Goal: Task Accomplishment & Management: Complete application form

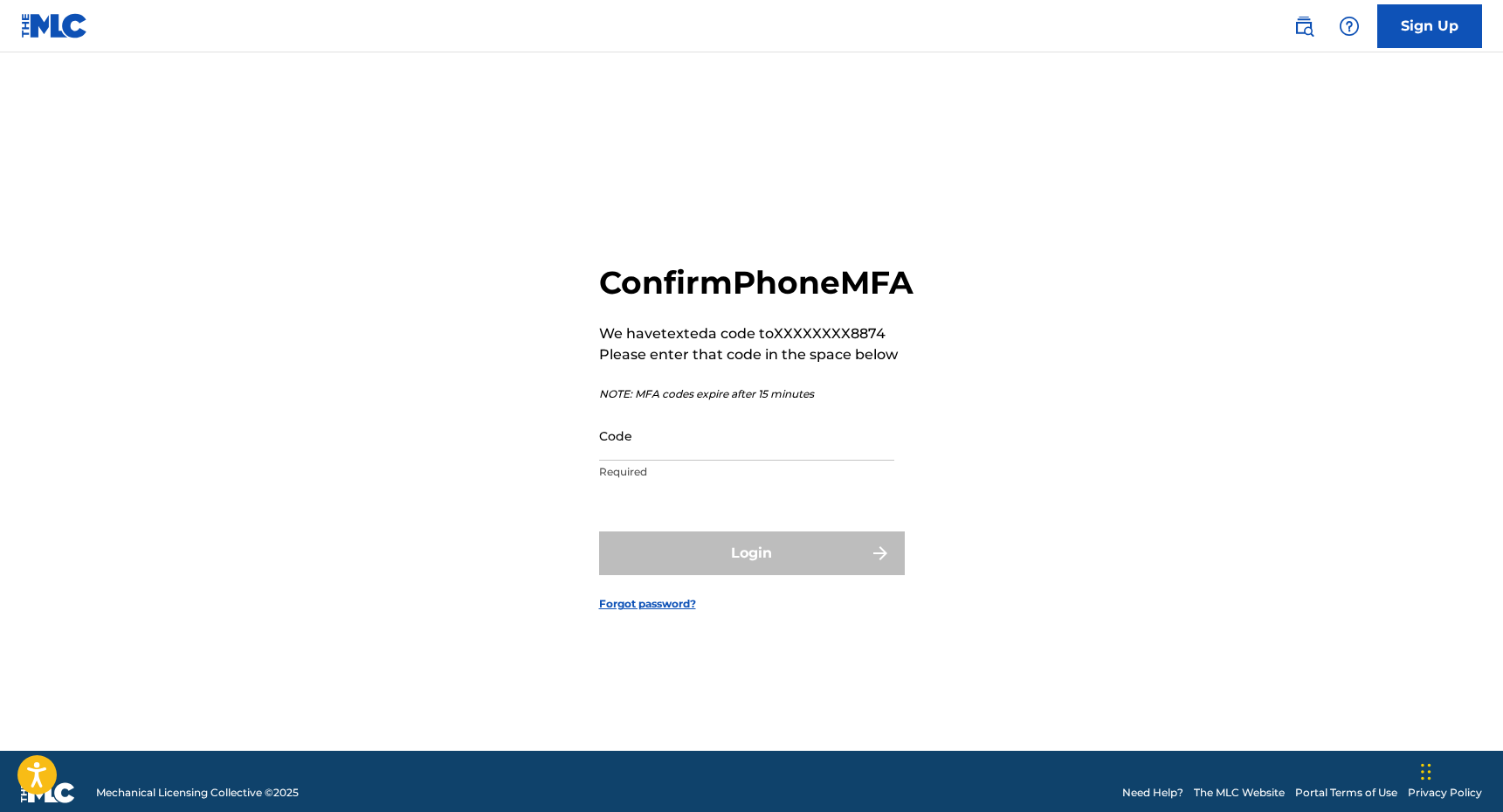
click at [754, 460] on input "Code" at bounding box center [747, 435] width 295 height 50
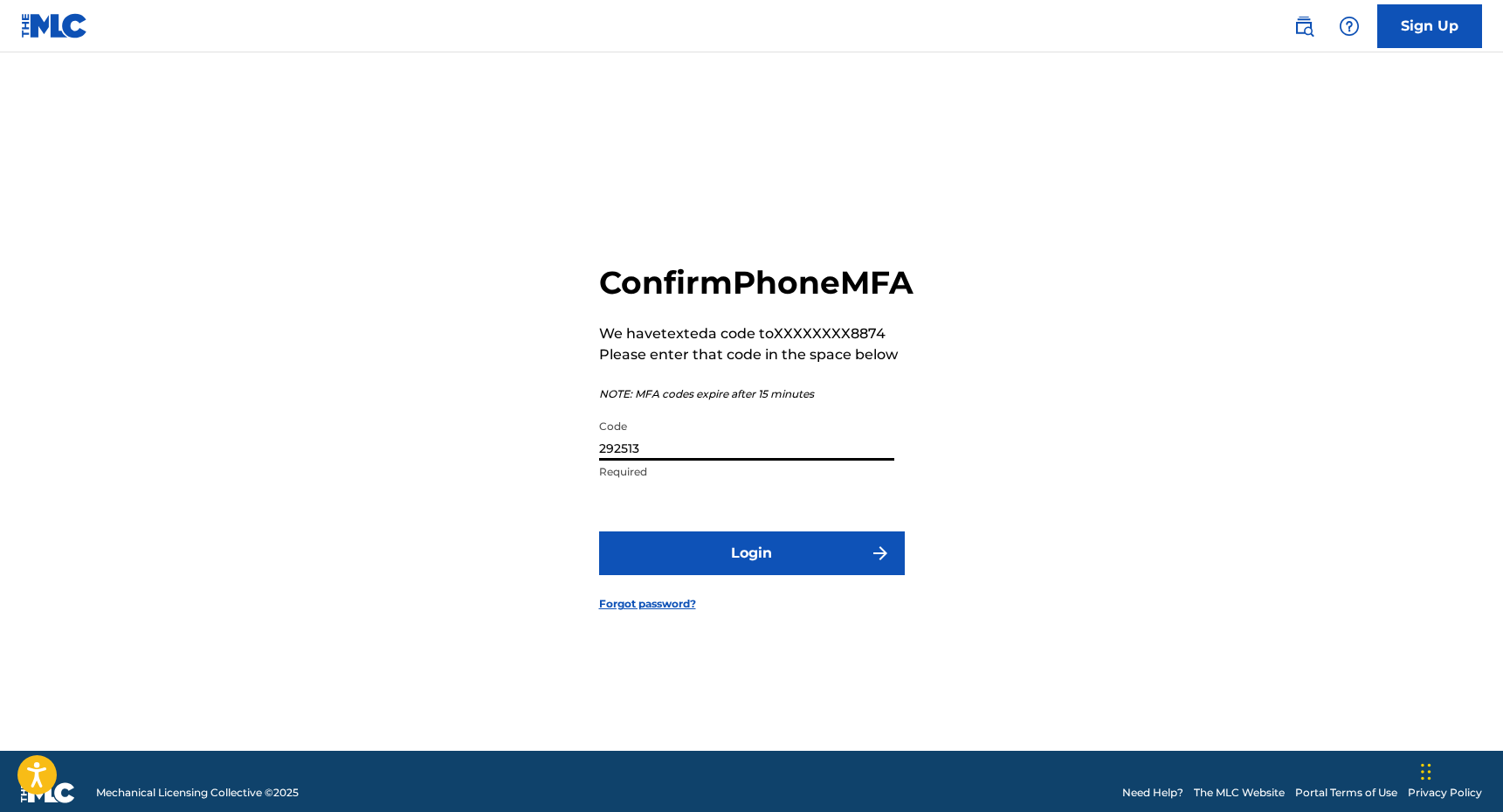
type input "292513"
click at [661, 575] on button "Login" at bounding box center [752, 553] width 305 height 44
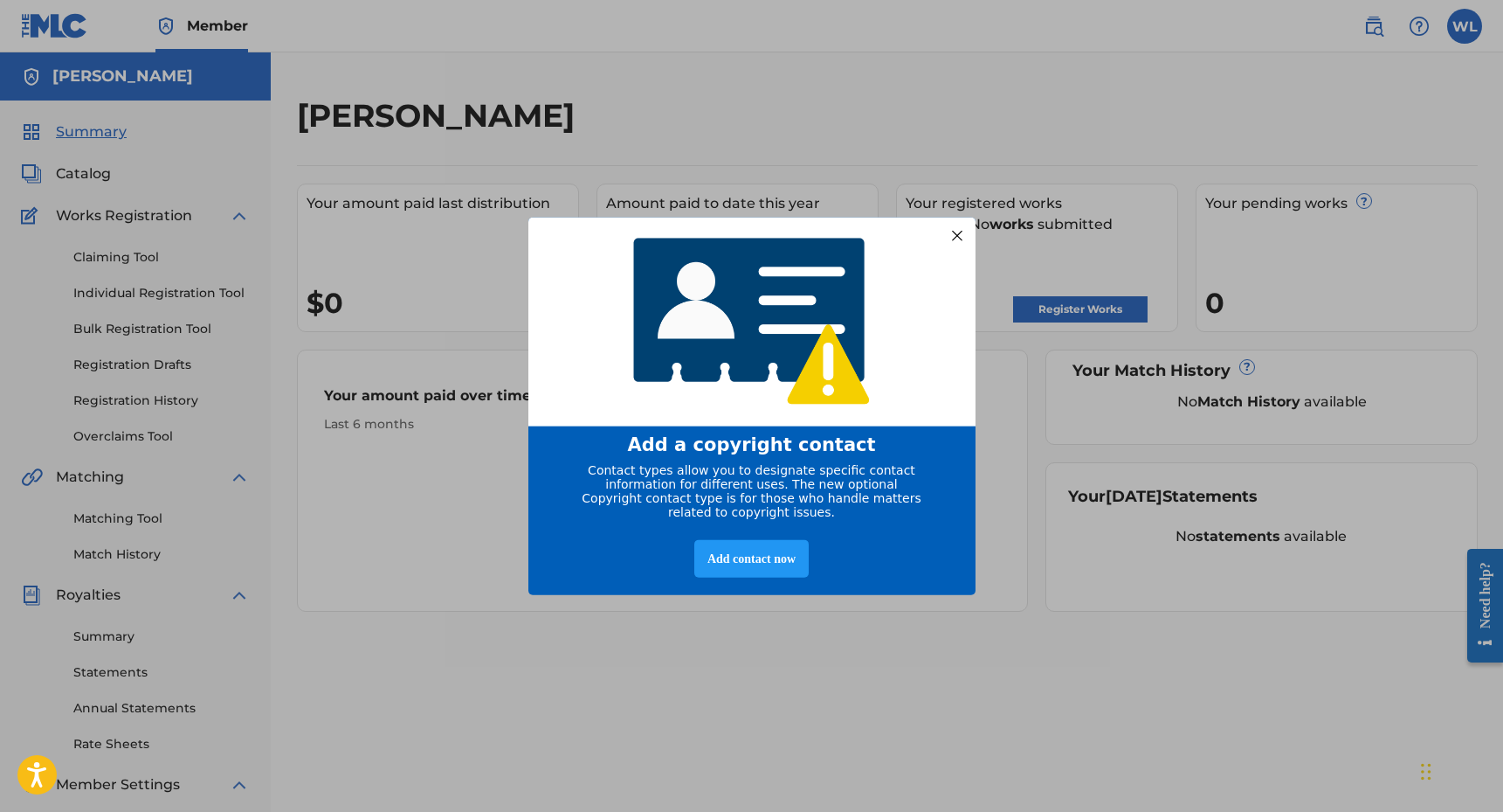
click at [956, 225] on div at bounding box center [956, 235] width 23 height 23
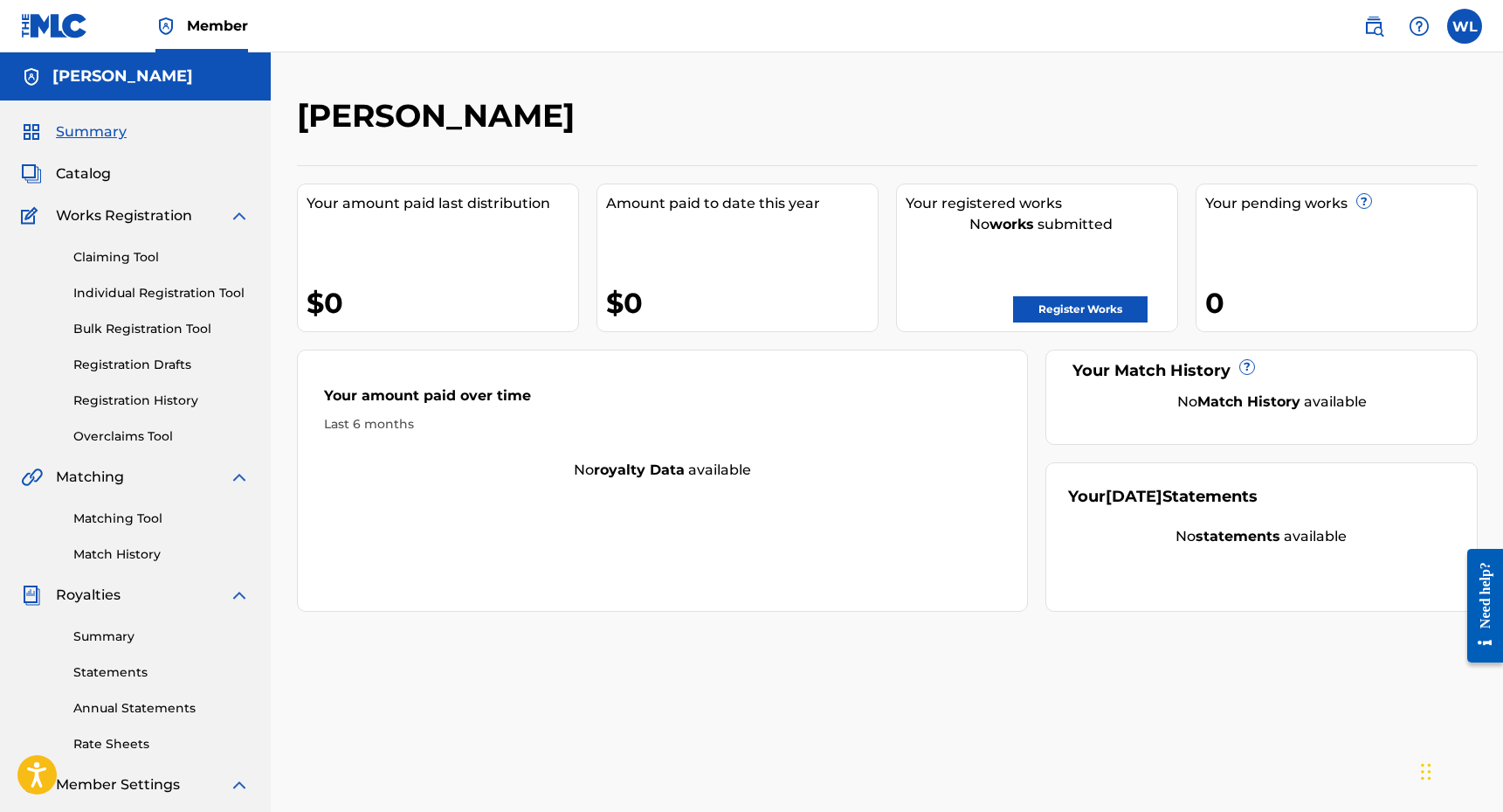
click at [106, 267] on div "Claiming Tool Individual Registration Tool Bulk Registration Tool Registration …" at bounding box center [135, 335] width 229 height 219
click at [108, 260] on link "Claiming Tool" at bounding box center [162, 257] width 176 height 19
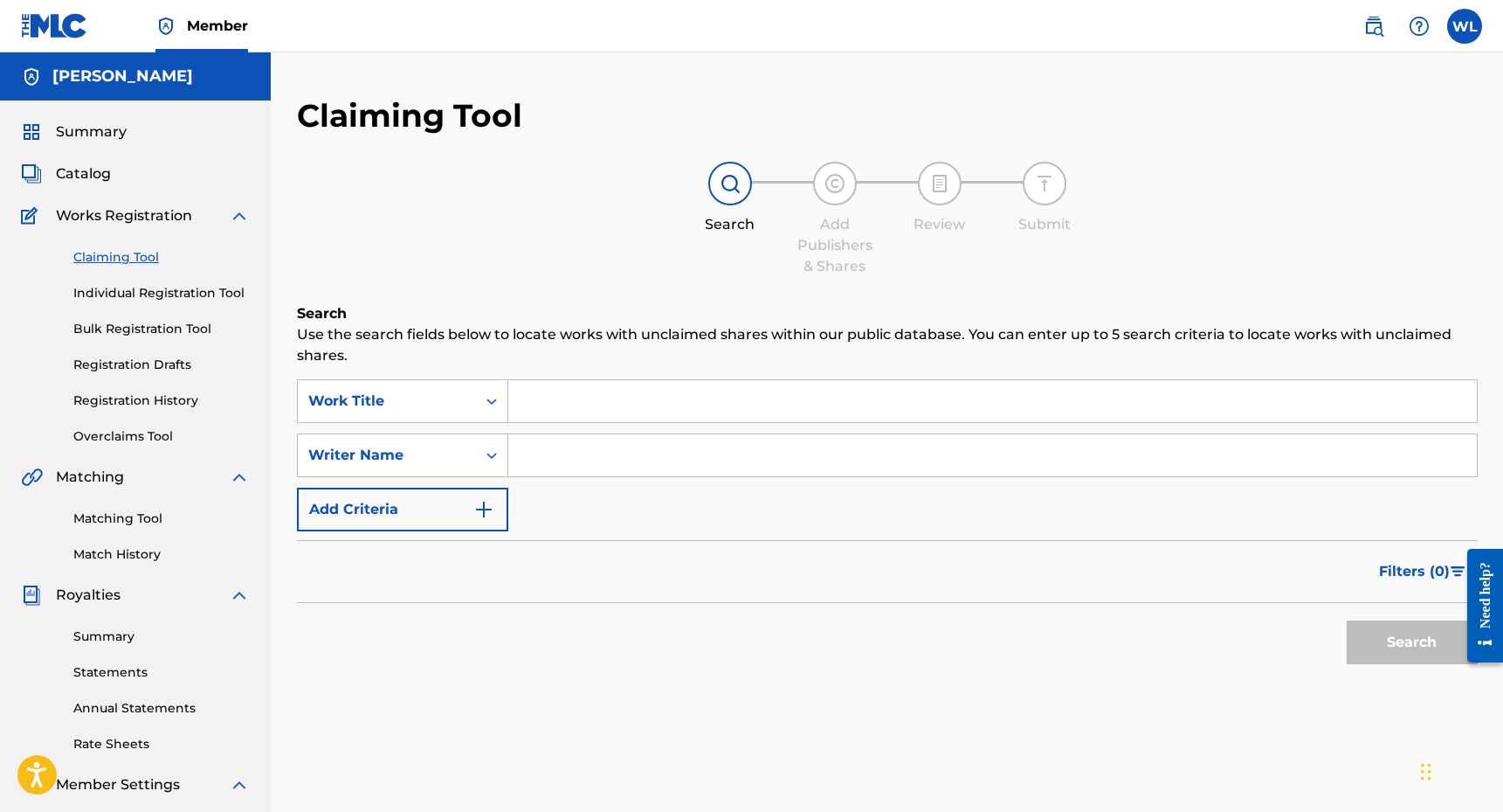
click at [549, 410] on input "Search Form" at bounding box center [992, 401] width 969 height 42
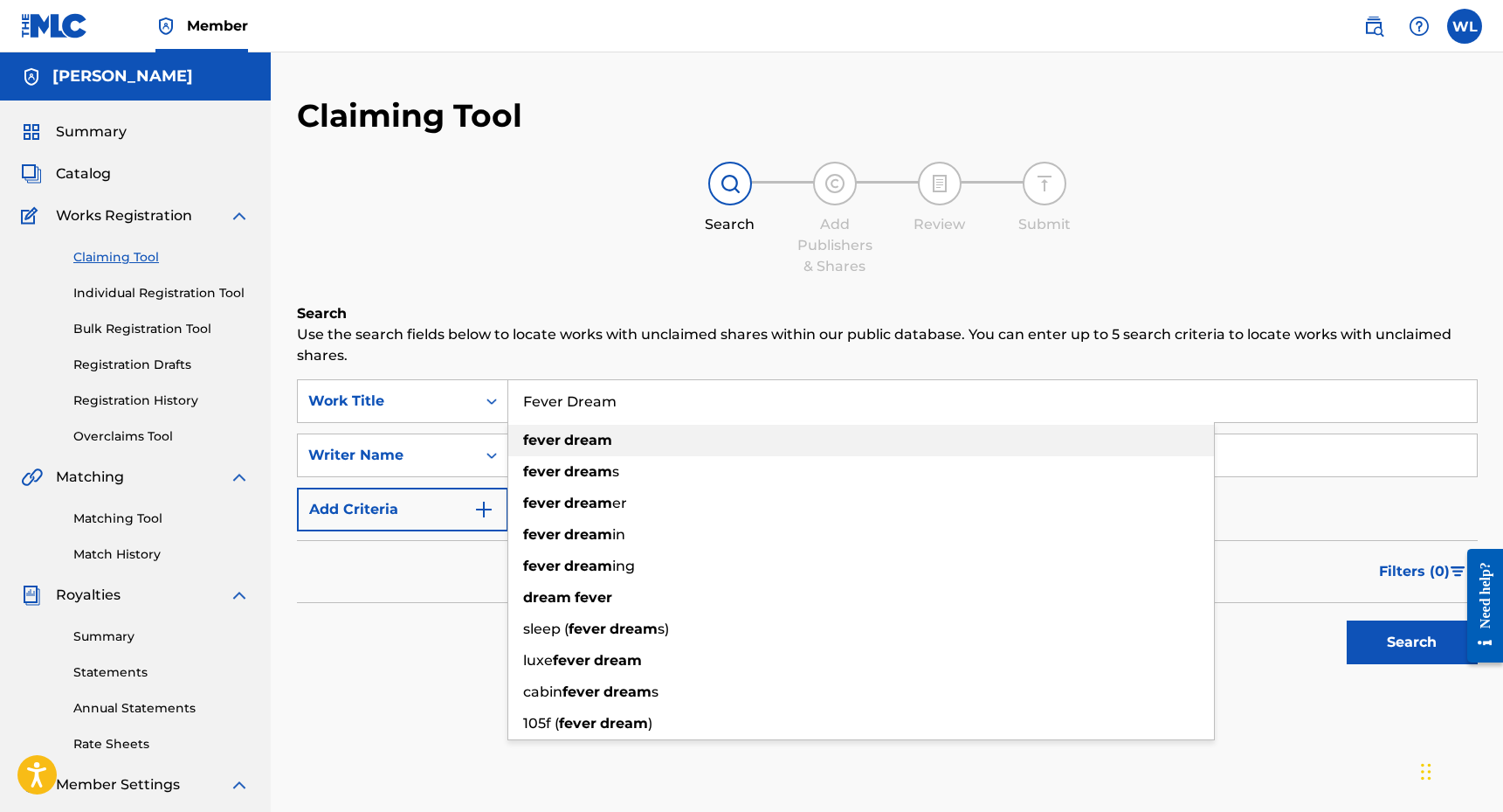
click at [657, 436] on div "fever dream" at bounding box center [862, 440] width 706 height 32
type input "fever dream"
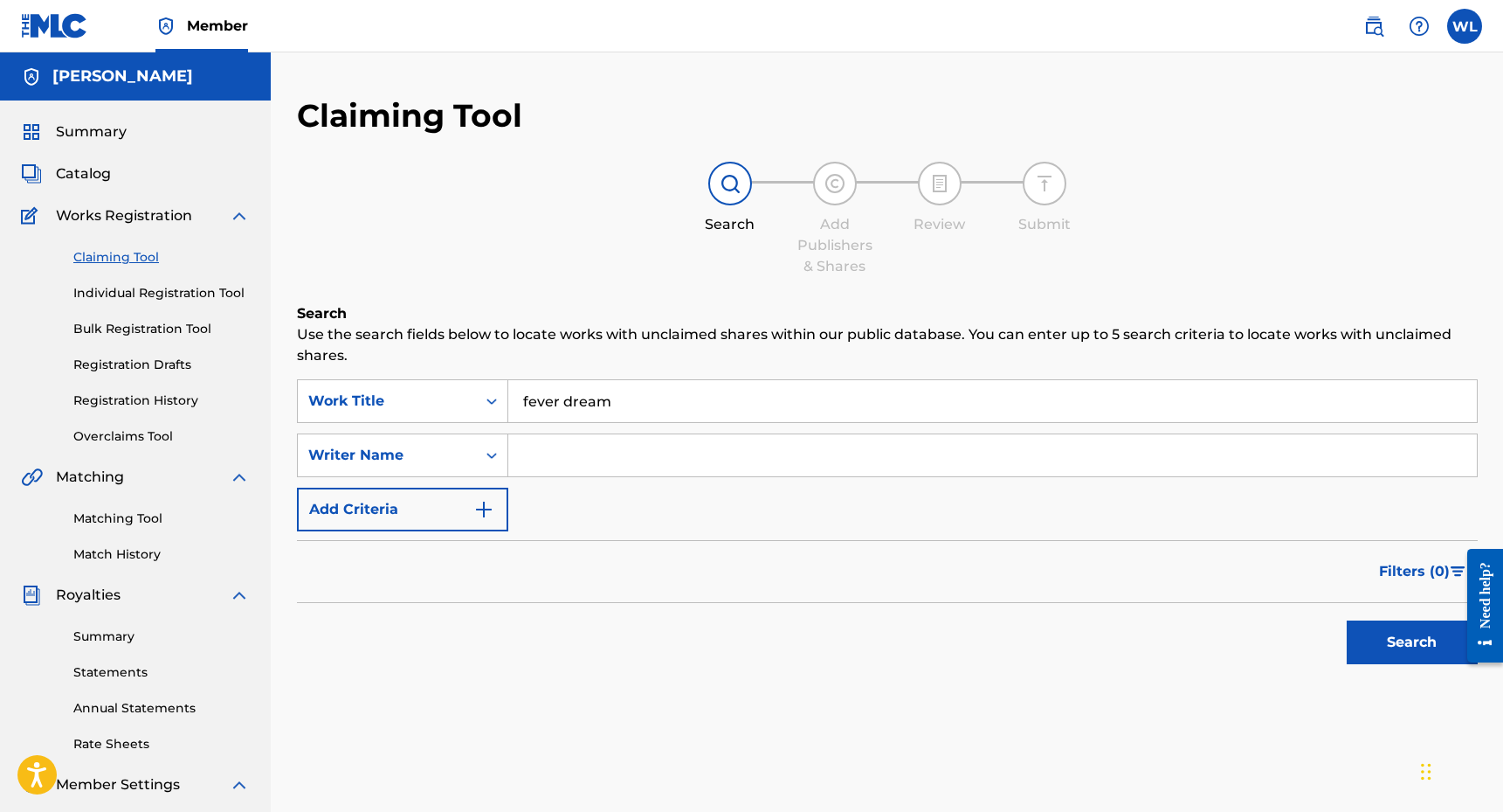
click at [594, 463] on input "Search Form" at bounding box center [992, 455] width 969 height 42
click at [581, 452] on input "[PERSON_NAME]" at bounding box center [992, 455] width 969 height 42
click at [1412, 643] on button "Search" at bounding box center [1413, 642] width 131 height 44
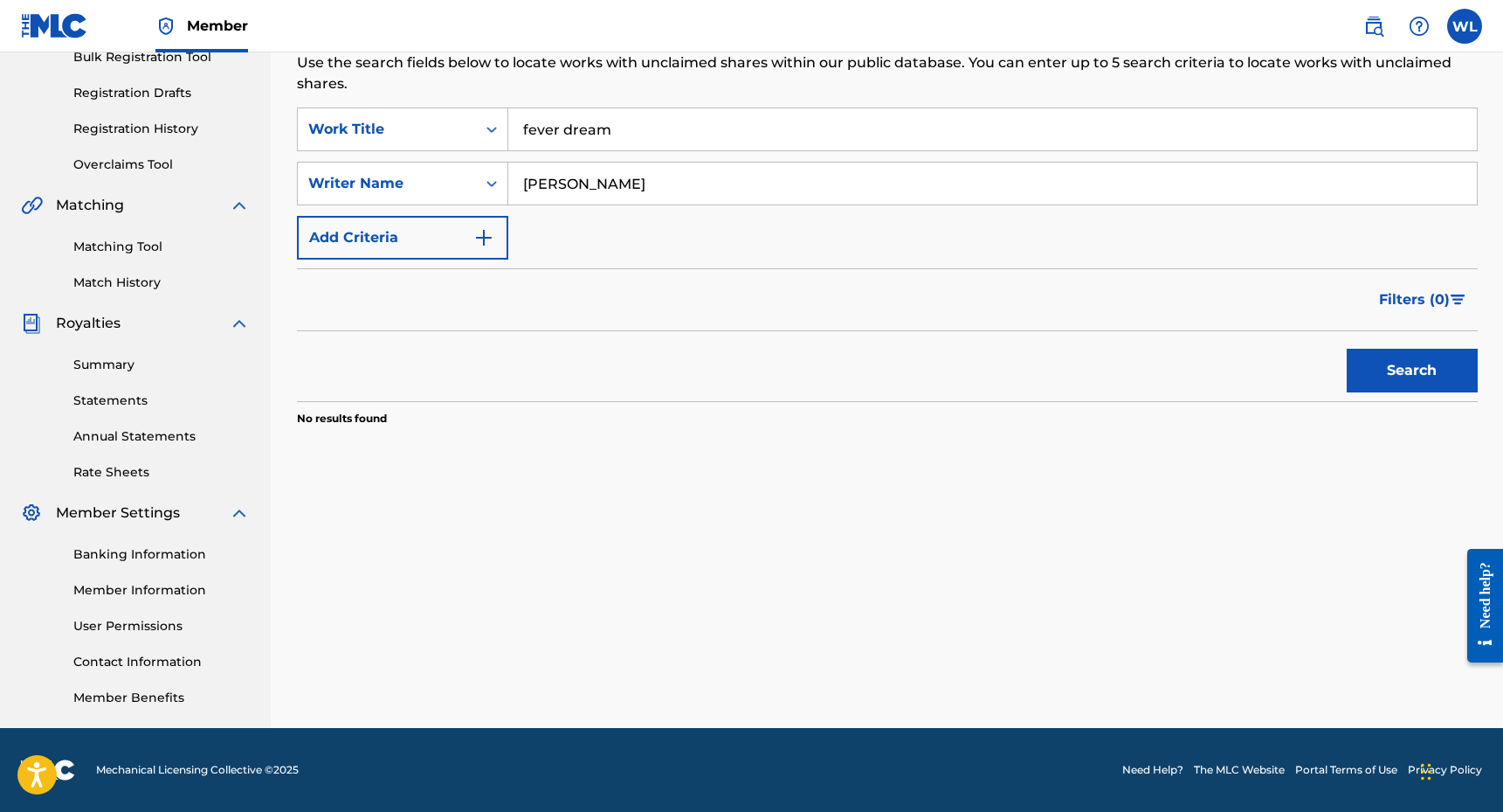
scroll to position [272, 0]
click at [589, 180] on input "[PERSON_NAME]" at bounding box center [992, 183] width 969 height 42
type input "[PERSON_NAME]"
click at [1412, 371] on button "Search" at bounding box center [1413, 371] width 131 height 44
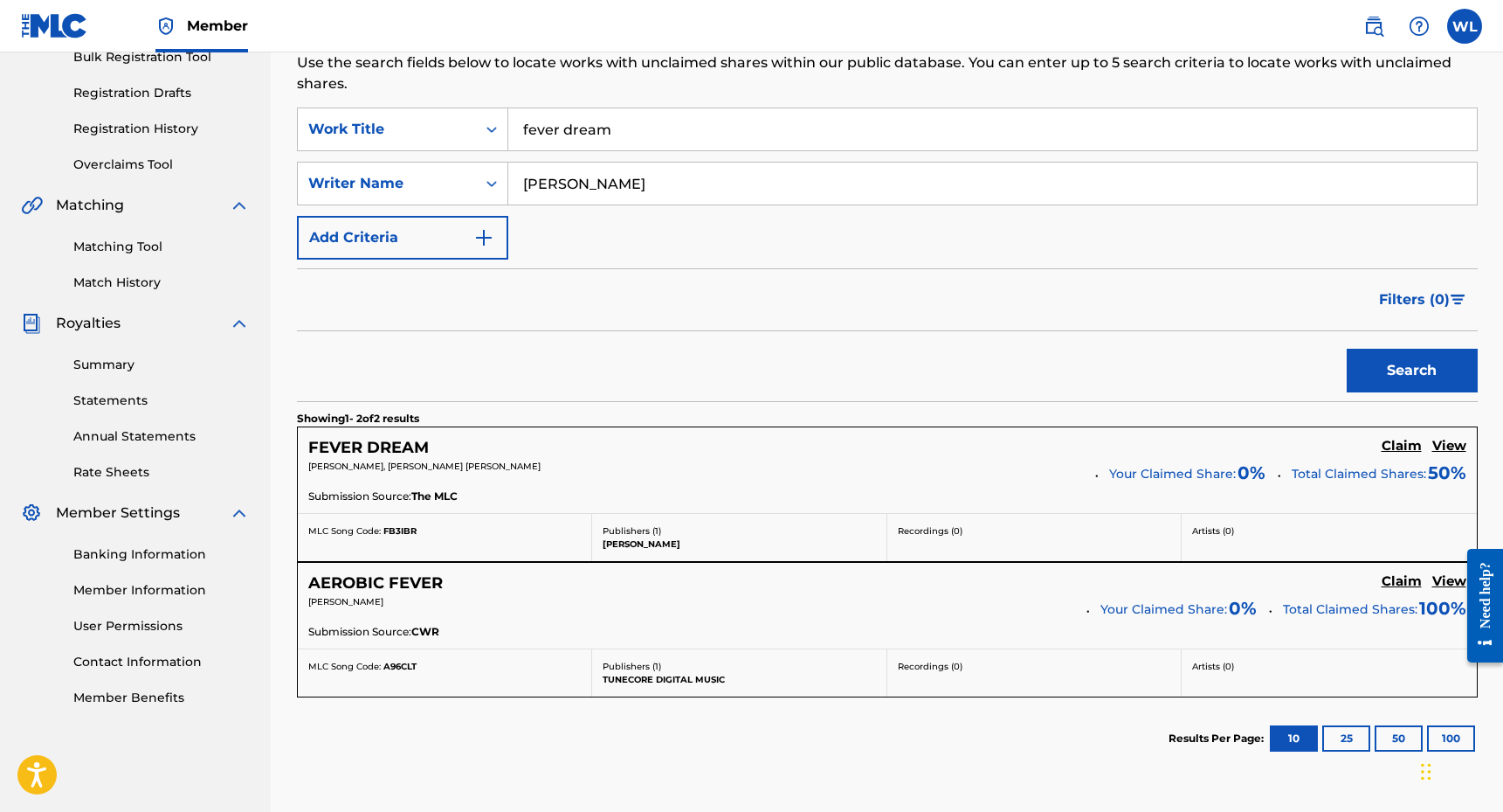
click at [1408, 443] on h5 "Claim" at bounding box center [1402, 445] width 41 height 17
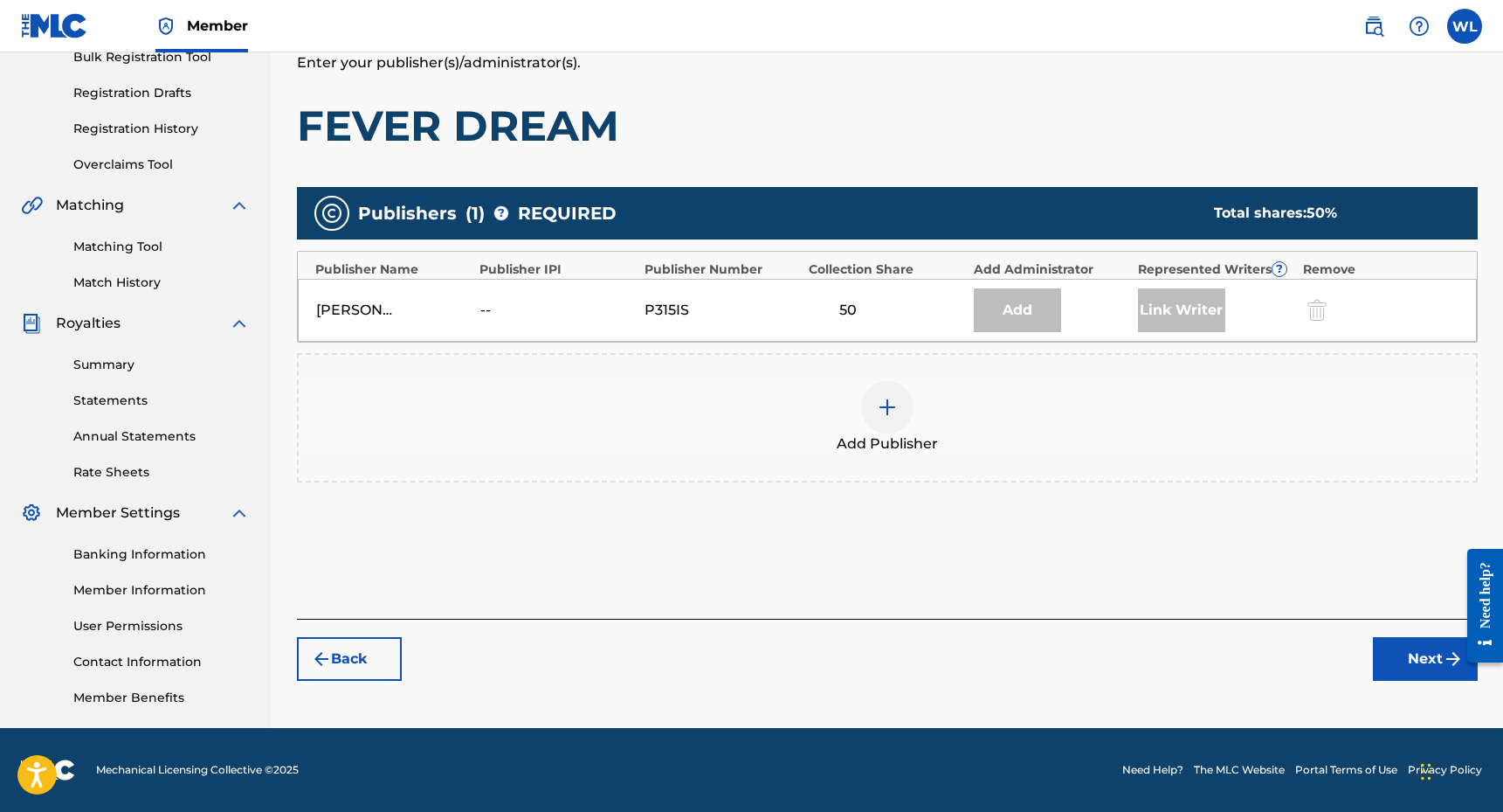
click at [879, 406] on img at bounding box center [887, 406] width 21 height 21
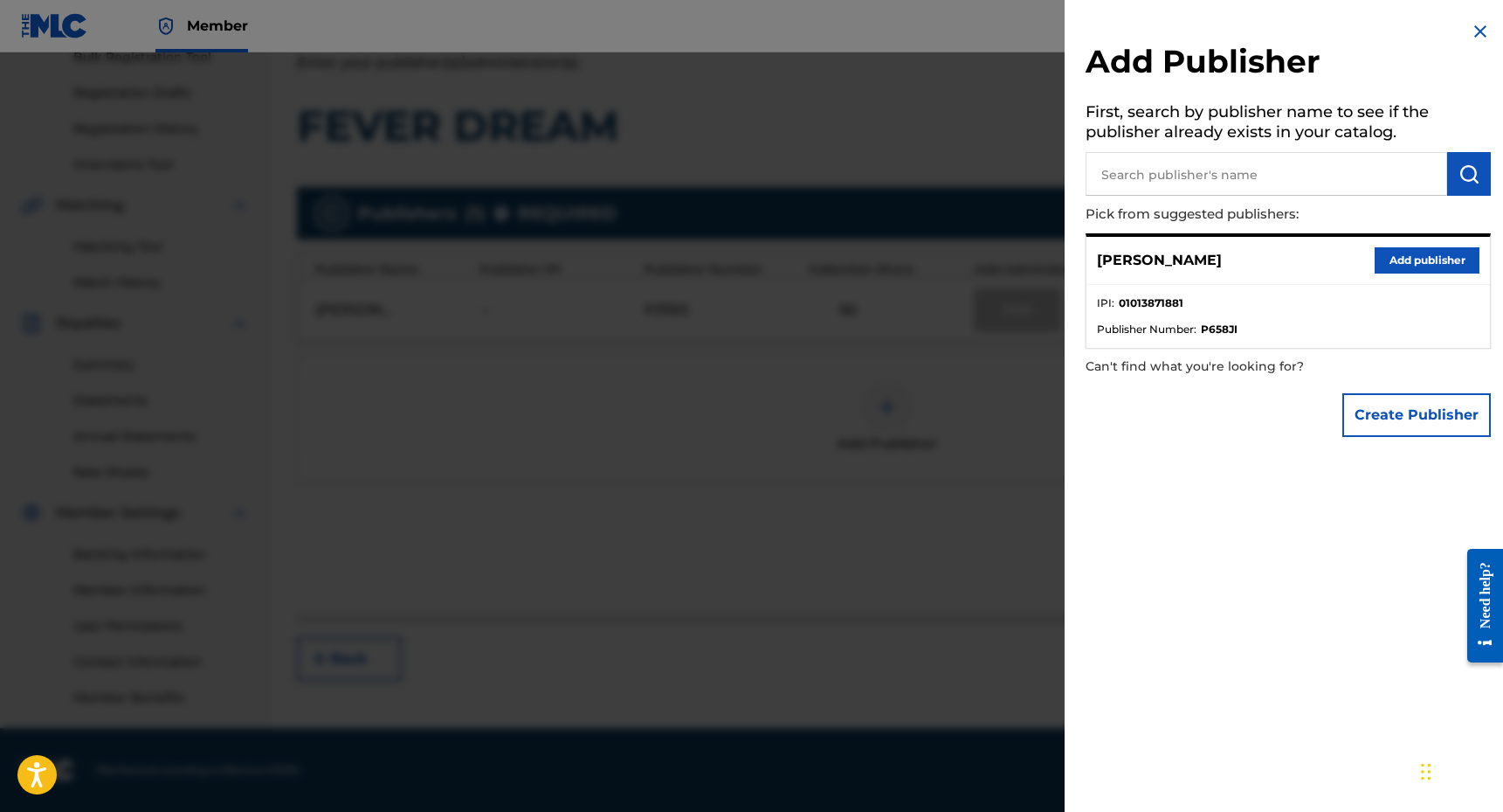
click at [1398, 255] on button "Add publisher" at bounding box center [1428, 260] width 105 height 26
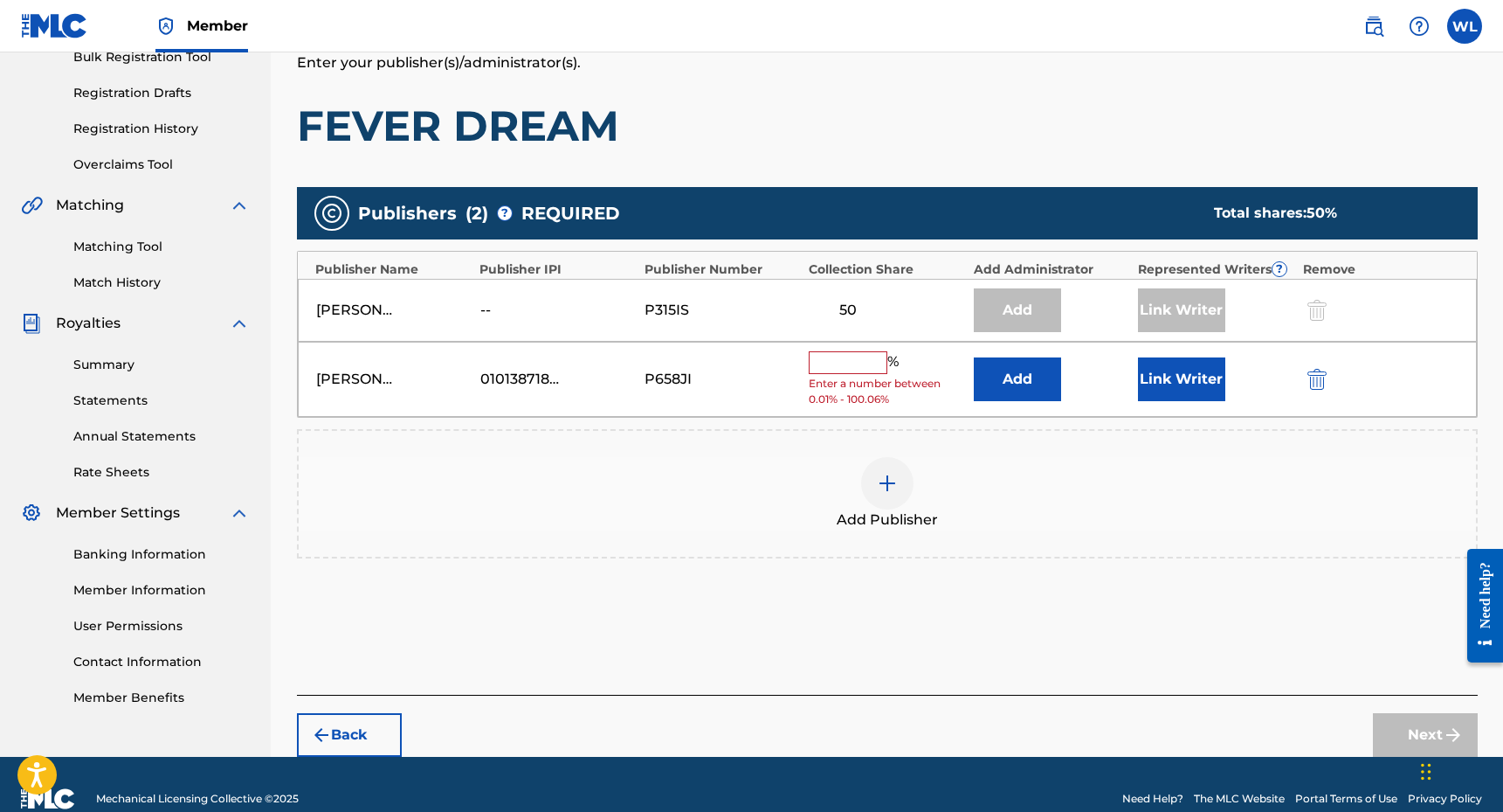
click at [850, 362] on input "text" at bounding box center [848, 362] width 78 height 23
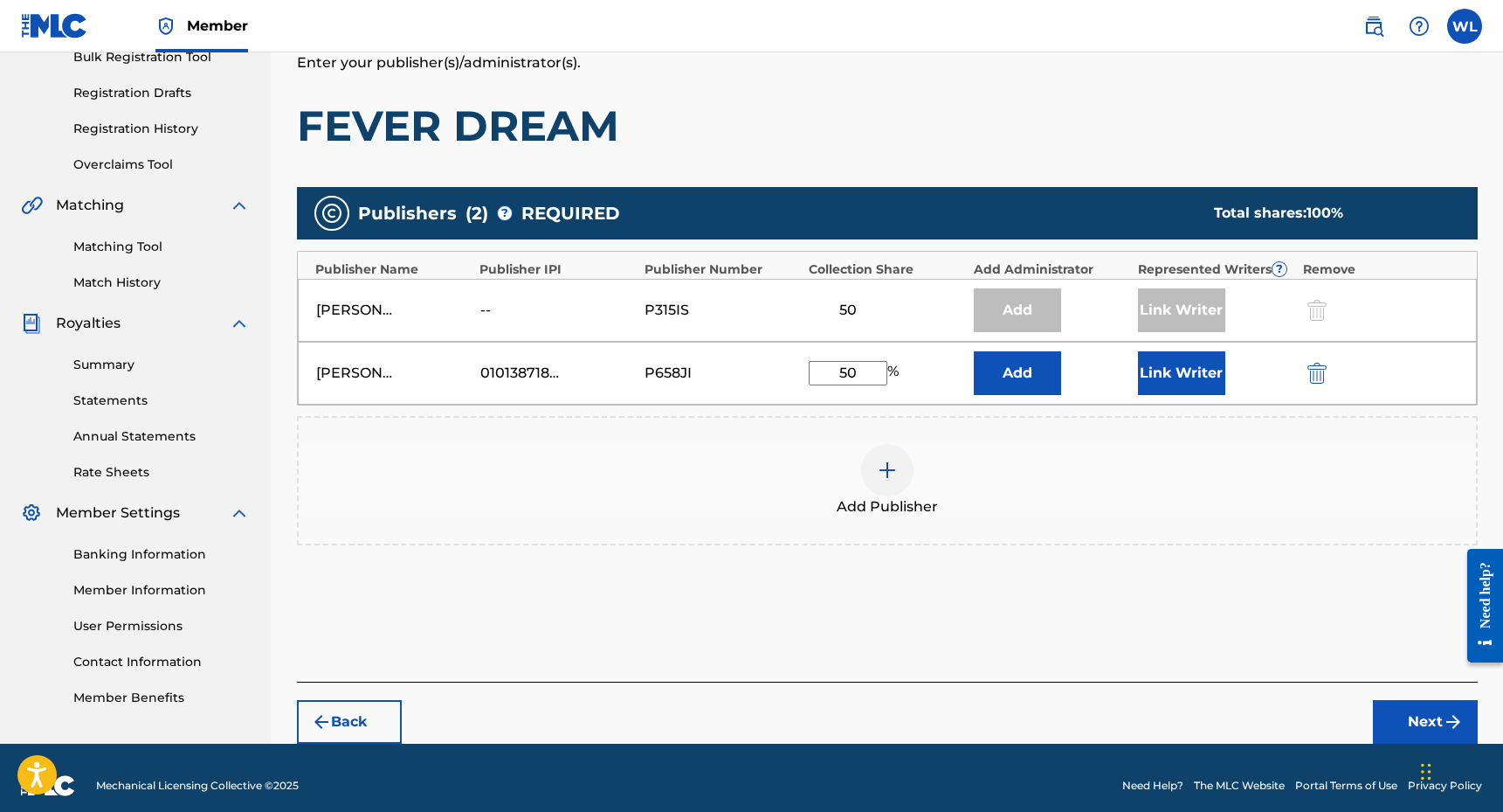
type input "50"
click at [716, 609] on div "Add Publishers & Shares Enter your publisher(s)/administrator(s). FEVER DREAM P…" at bounding box center [887, 357] width 1181 height 650
click at [1201, 386] on button "Link Writer" at bounding box center [1182, 373] width 87 height 44
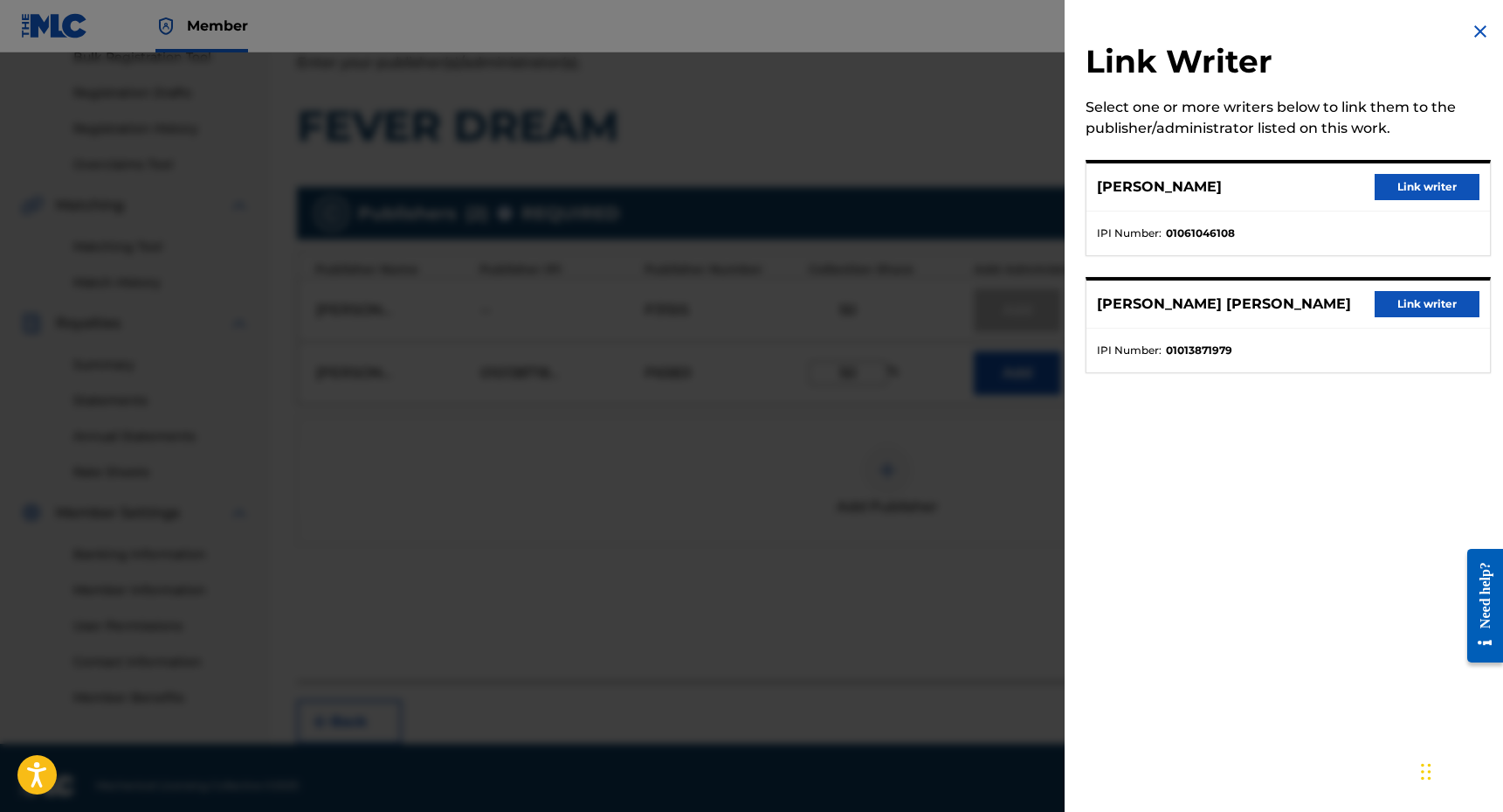
click at [1415, 304] on button "Link writer" at bounding box center [1428, 303] width 105 height 26
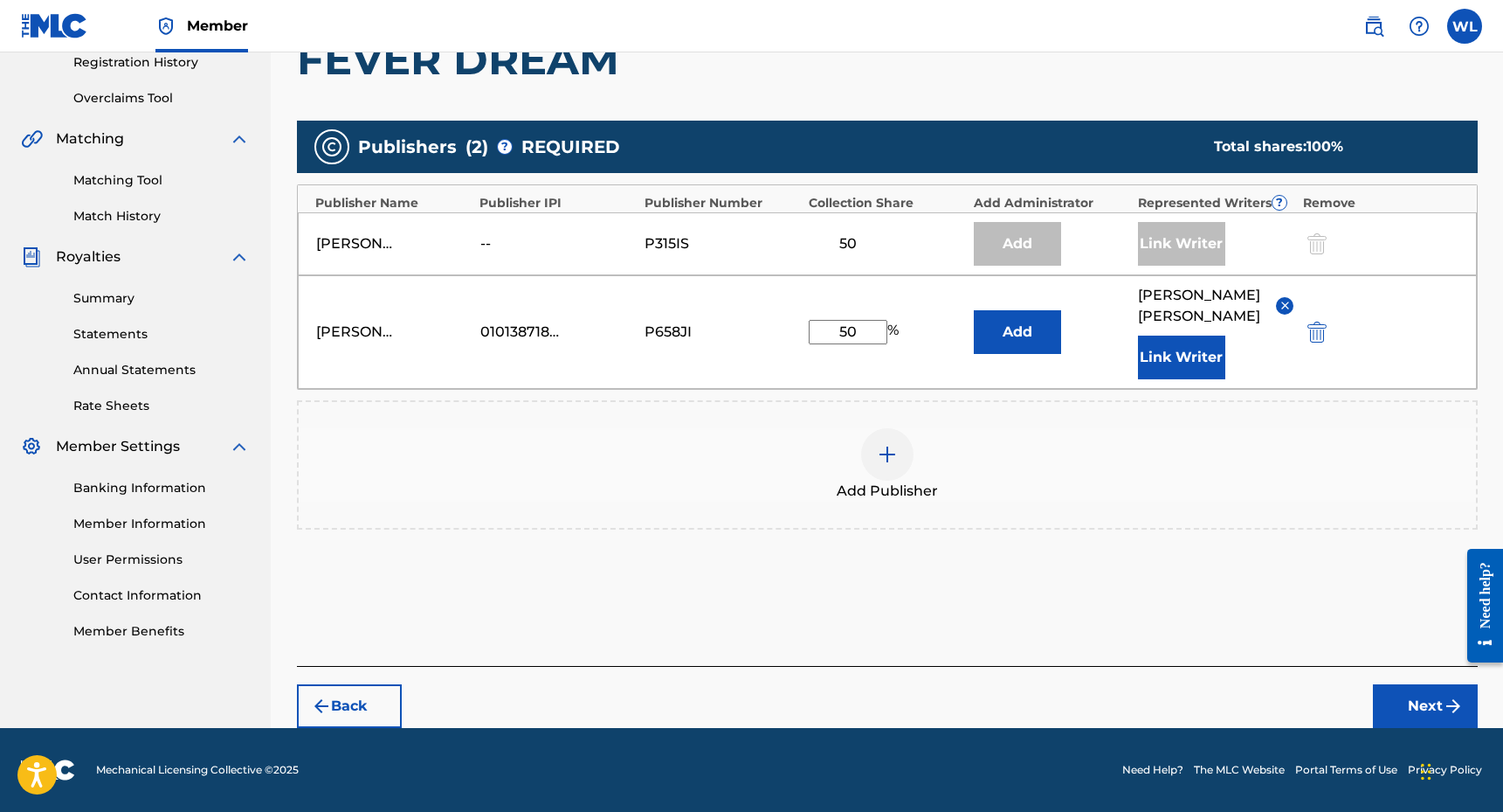
scroll to position [338, 0]
click at [1421, 706] on button "Next" at bounding box center [1426, 706] width 105 height 44
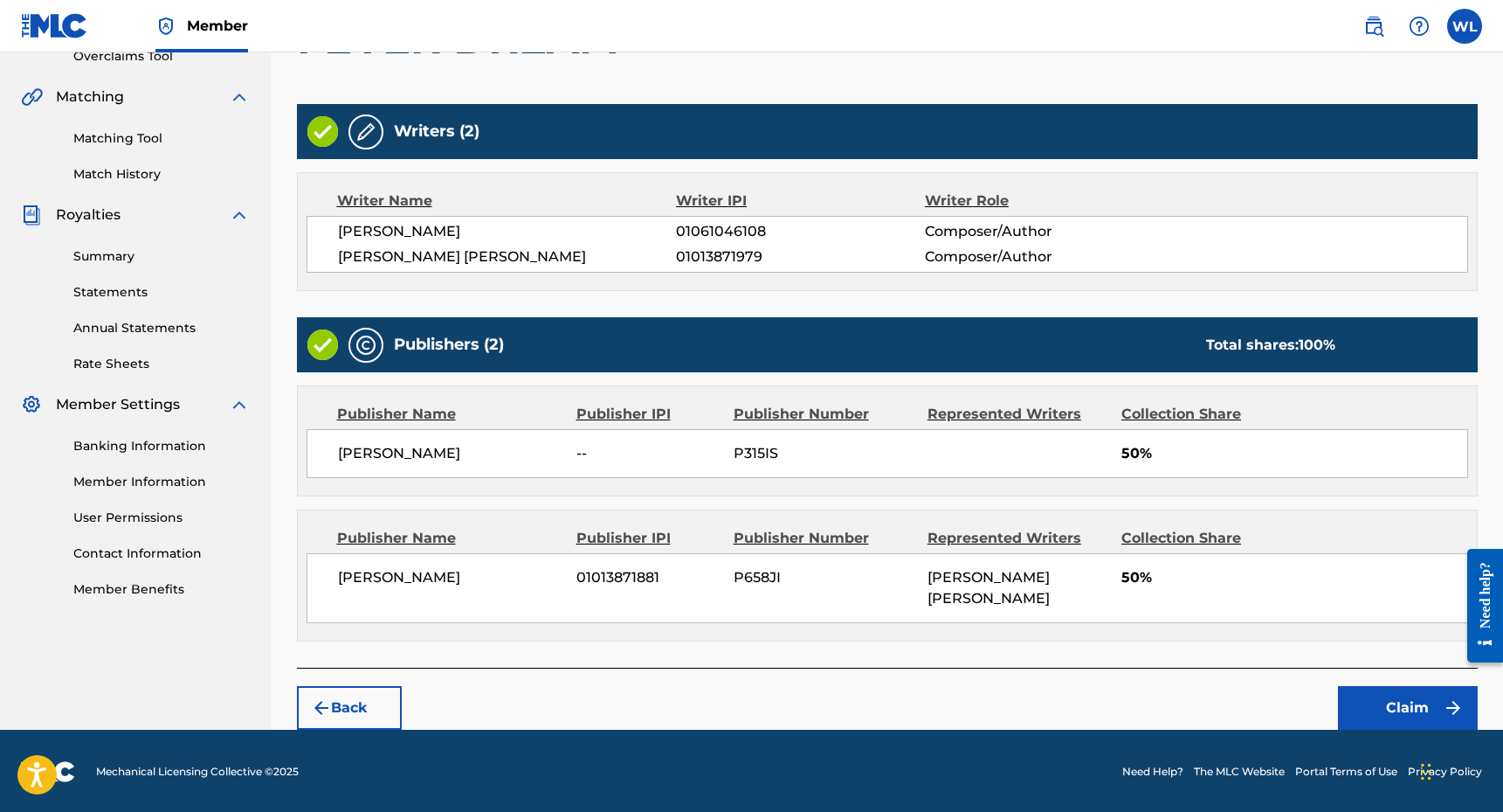
scroll to position [379, 0]
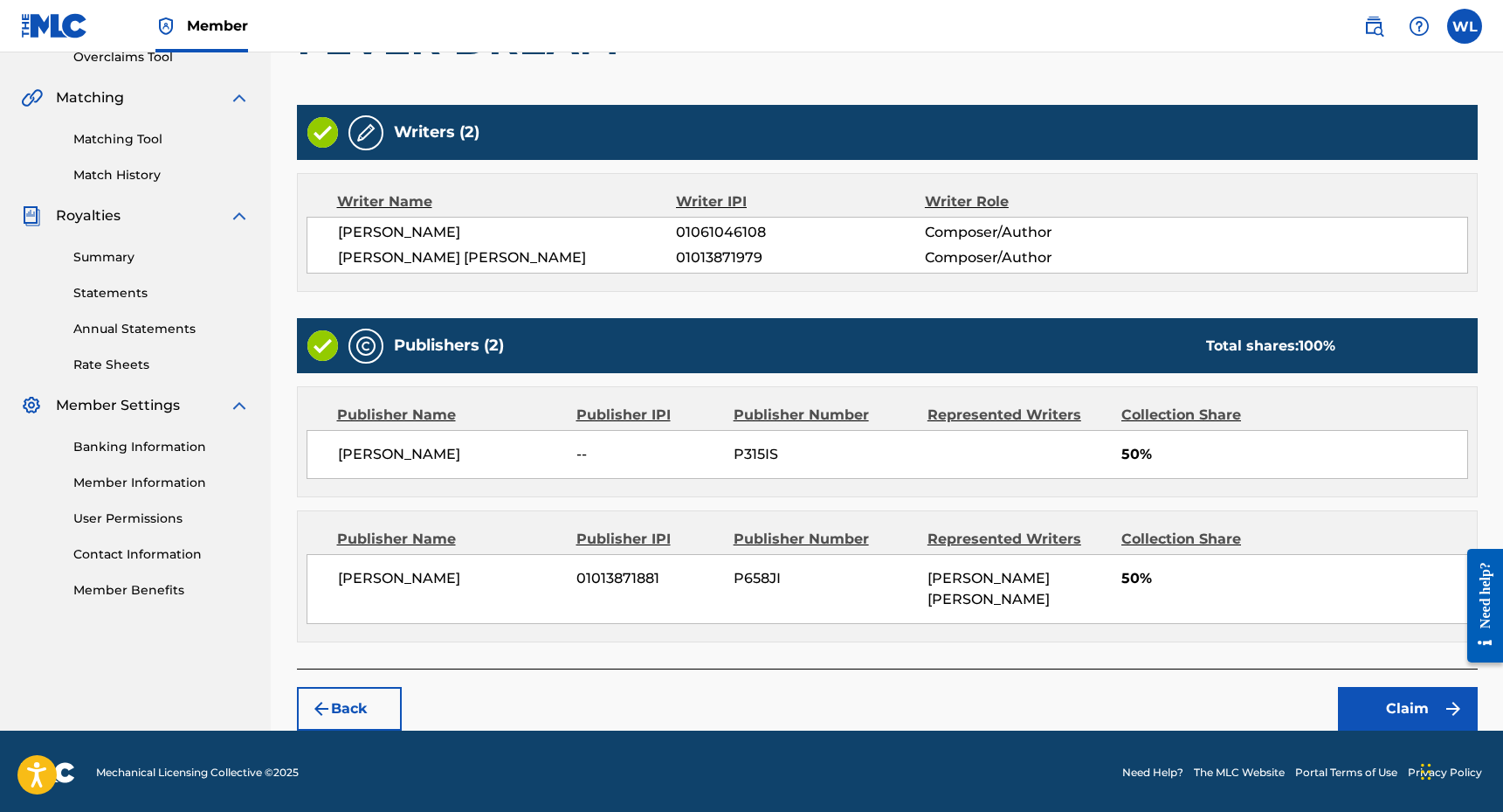
click at [1397, 695] on button "Claim" at bounding box center [1408, 709] width 140 height 44
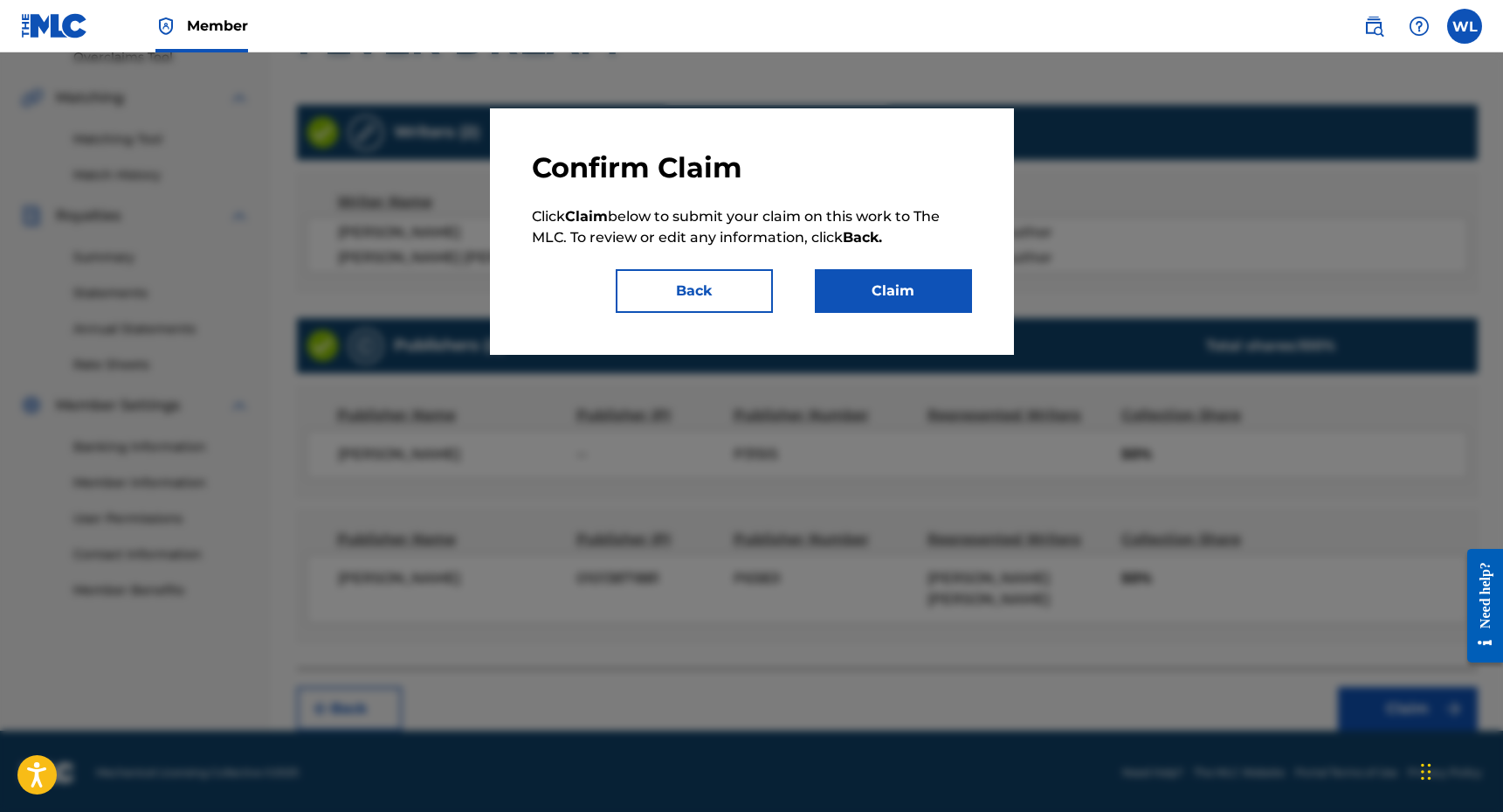
click at [892, 288] on button "Claim" at bounding box center [893, 290] width 158 height 44
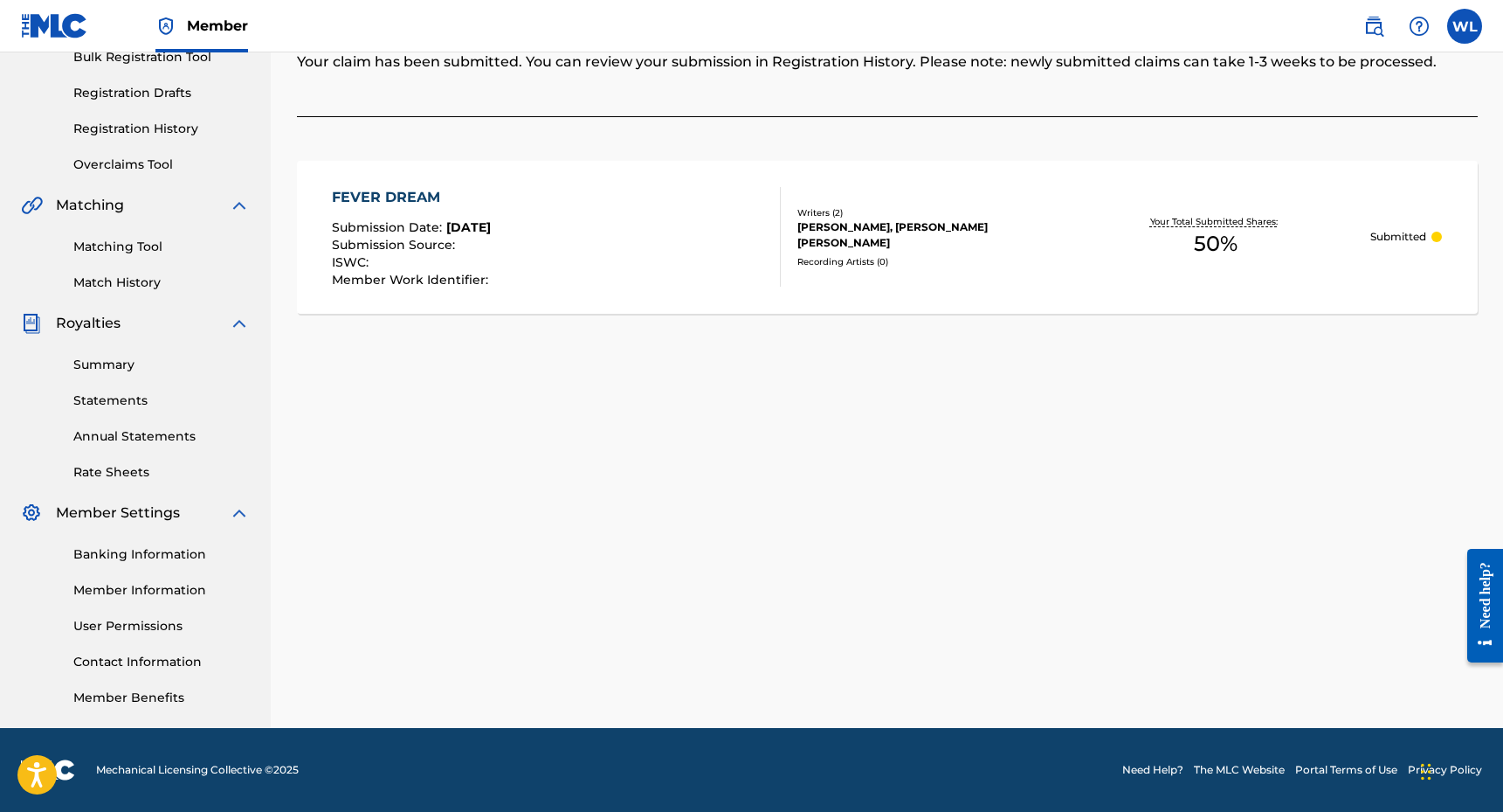
scroll to position [272, 0]
click at [889, 263] on div "FEVER DREAM Submission Date : [DATE] Submission Source : ISWC : Member Work Ide…" at bounding box center [887, 237] width 1181 height 153
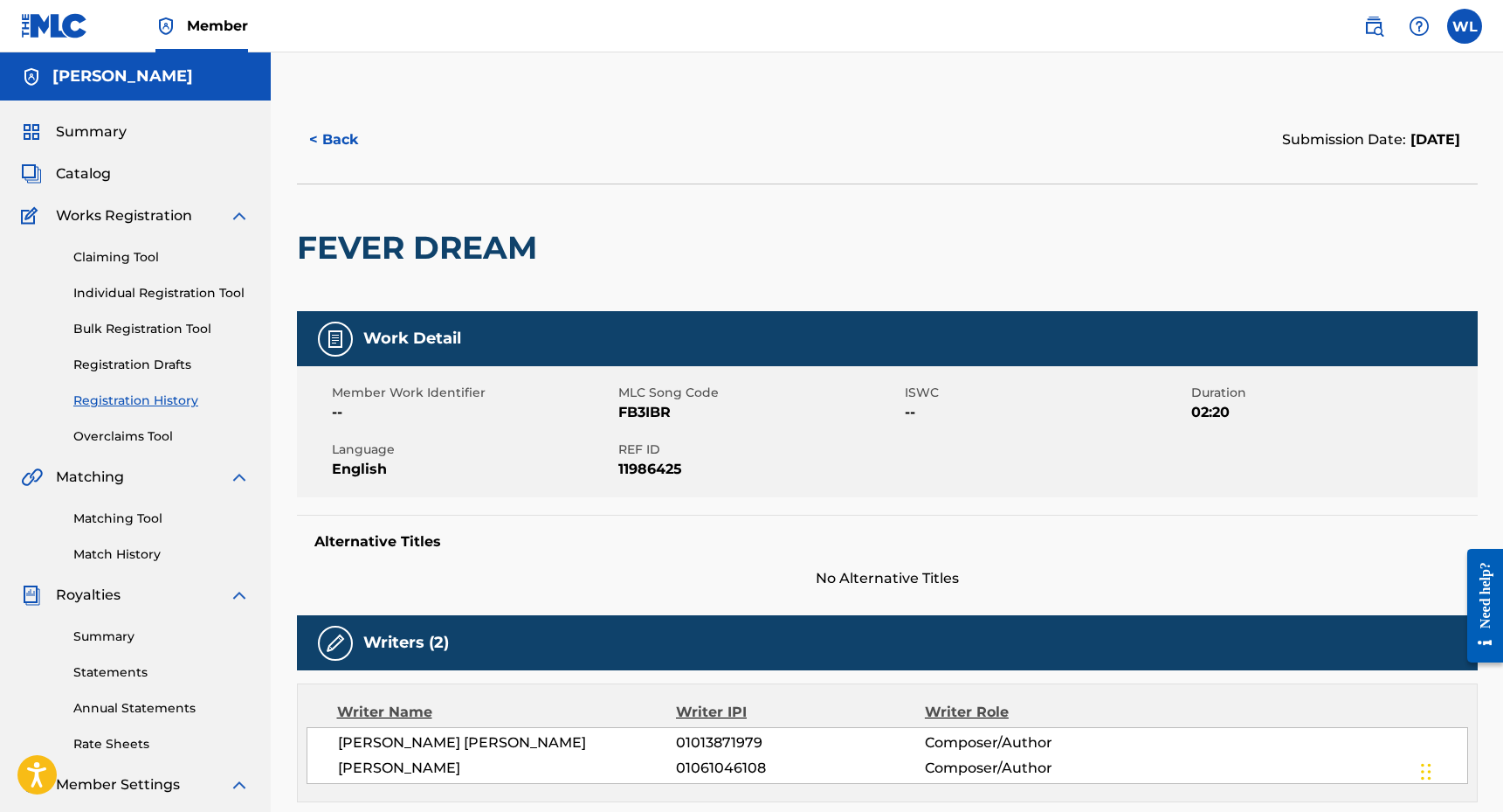
click at [331, 142] on button "< Back" at bounding box center [350, 140] width 105 height 44
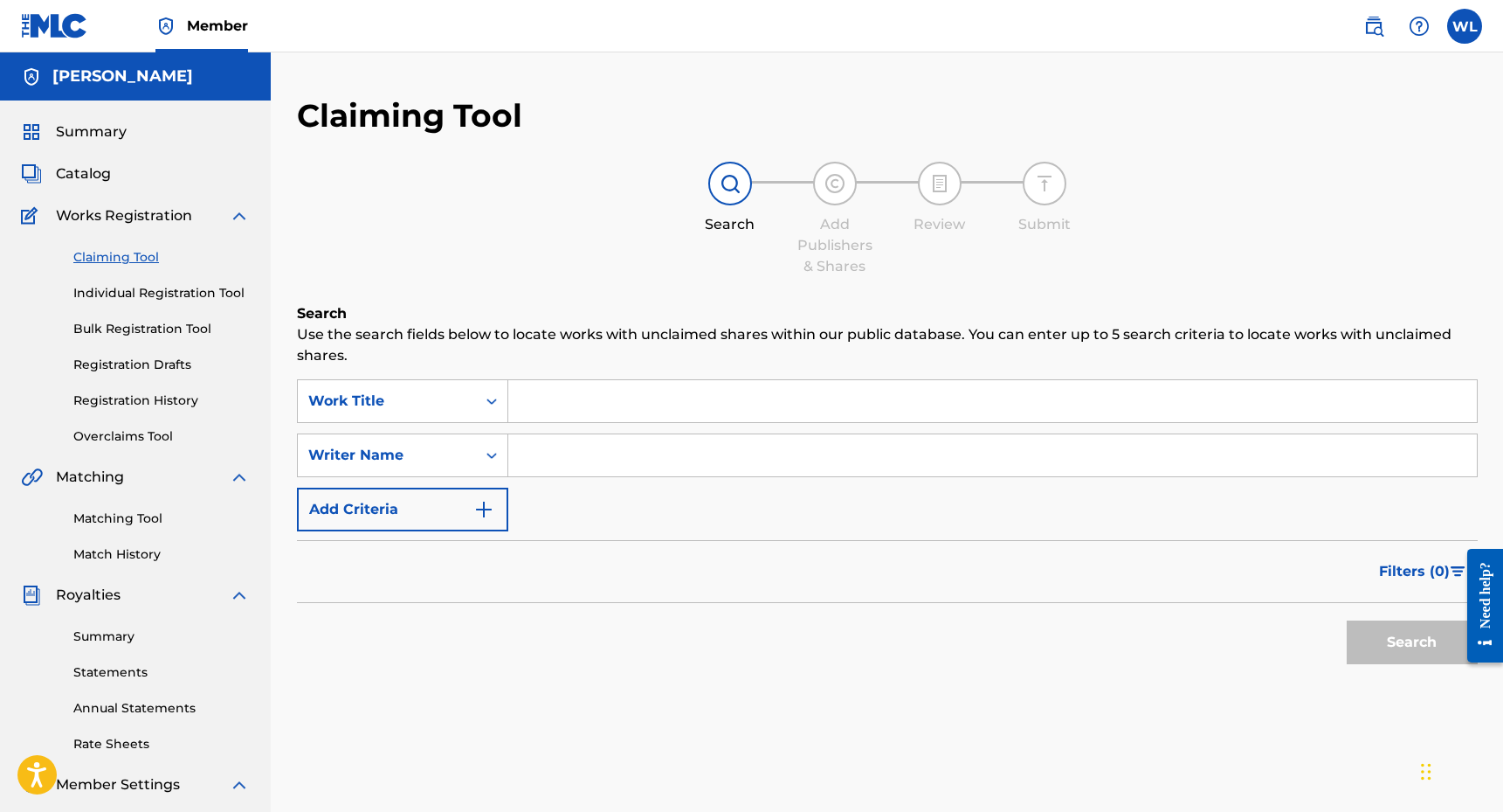
click at [547, 410] on input "Search Form" at bounding box center [992, 401] width 969 height 42
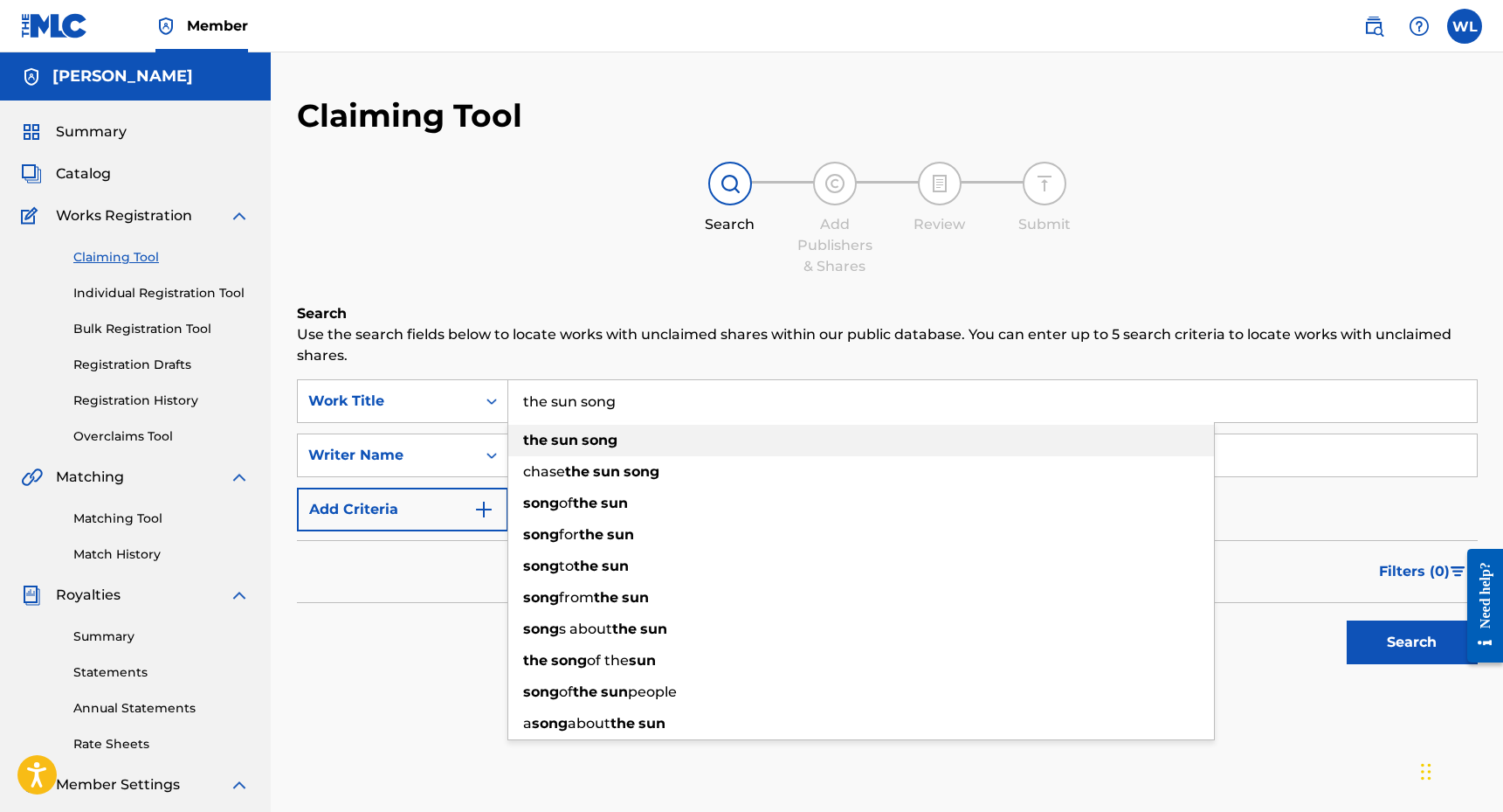
type input "the sun song"
click at [584, 437] on strong "song" at bounding box center [600, 439] width 36 height 17
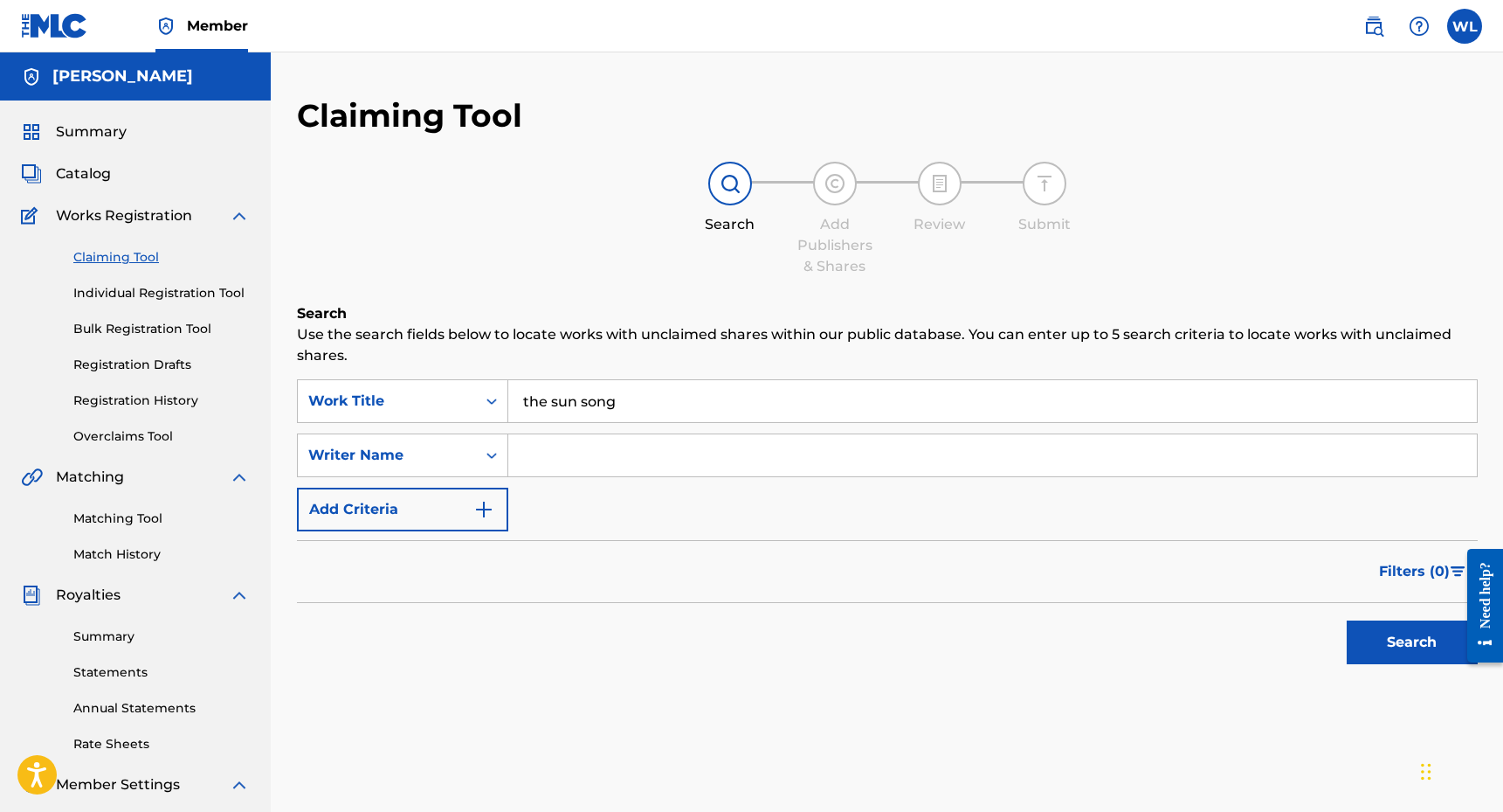
click at [589, 457] on input "Search Form" at bounding box center [992, 455] width 969 height 42
click at [1412, 642] on button "Search" at bounding box center [1413, 642] width 131 height 44
click at [657, 459] on input "[PERSON_NAME]" at bounding box center [992, 455] width 969 height 42
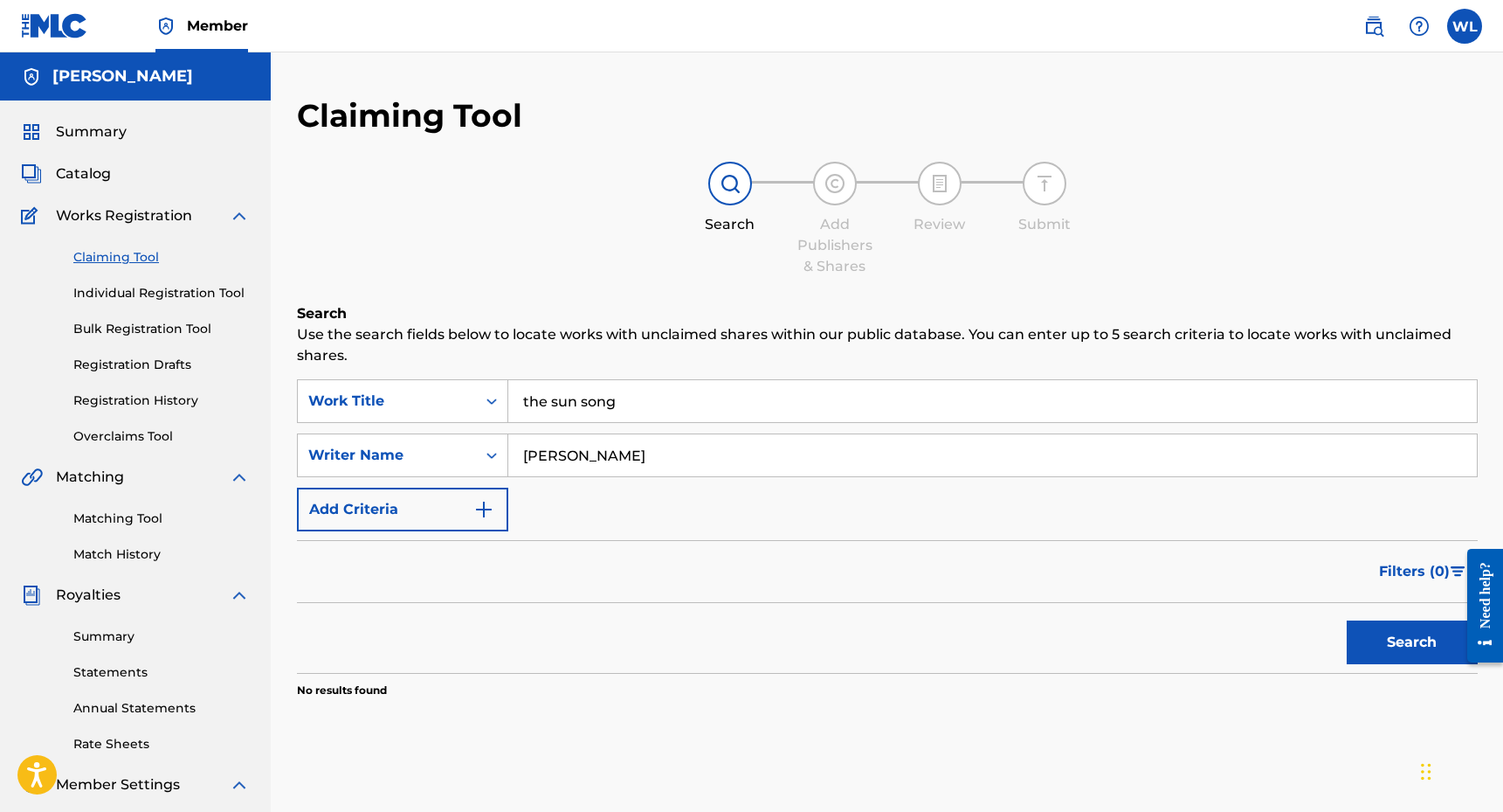
type input "[PERSON_NAME]"
click at [1412, 642] on button "Search" at bounding box center [1413, 642] width 131 height 44
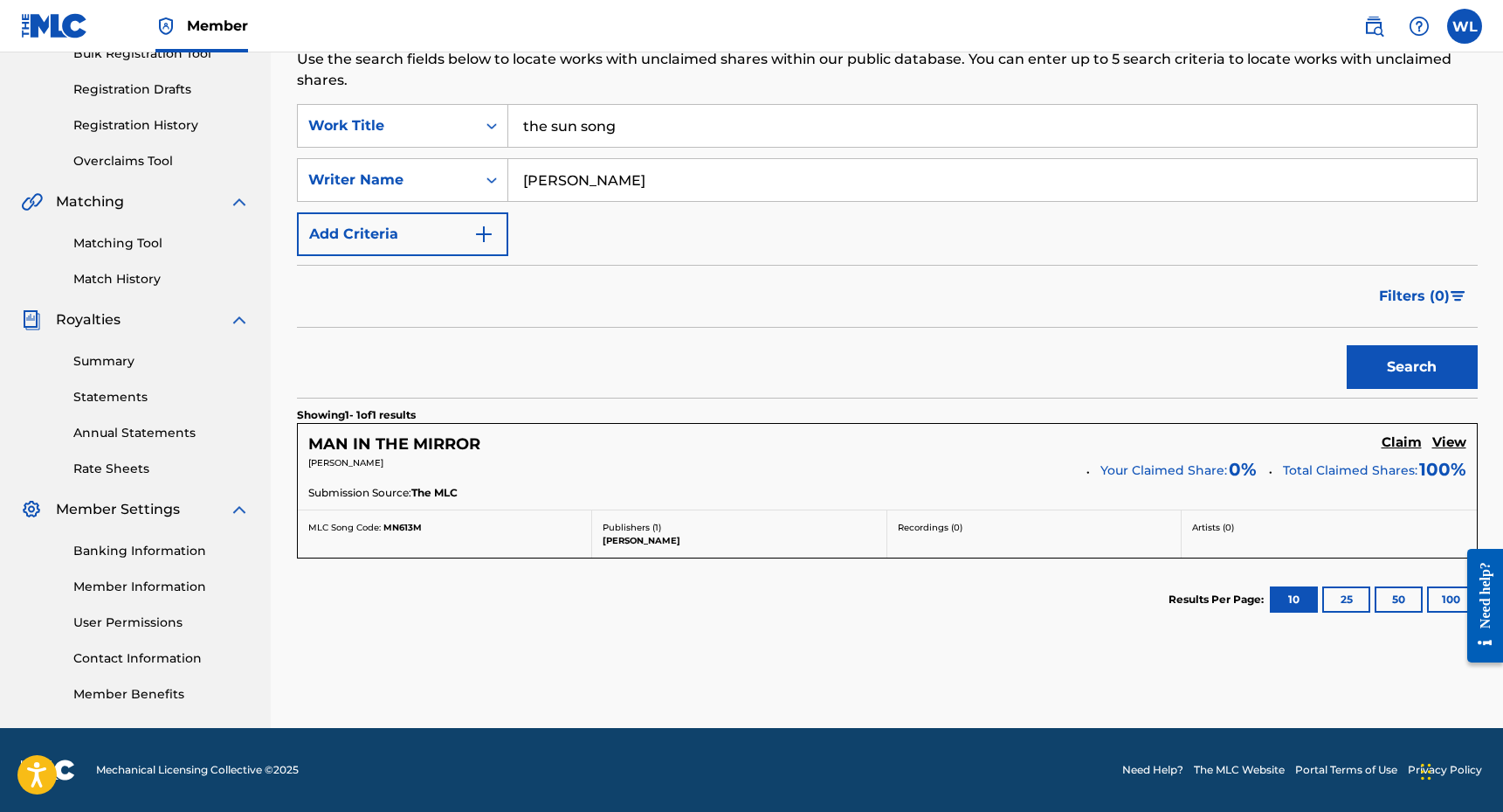
scroll to position [276, 0]
click at [628, 188] on input "[PERSON_NAME]" at bounding box center [992, 179] width 969 height 42
click at [1399, 372] on button "Search" at bounding box center [1413, 367] width 131 height 44
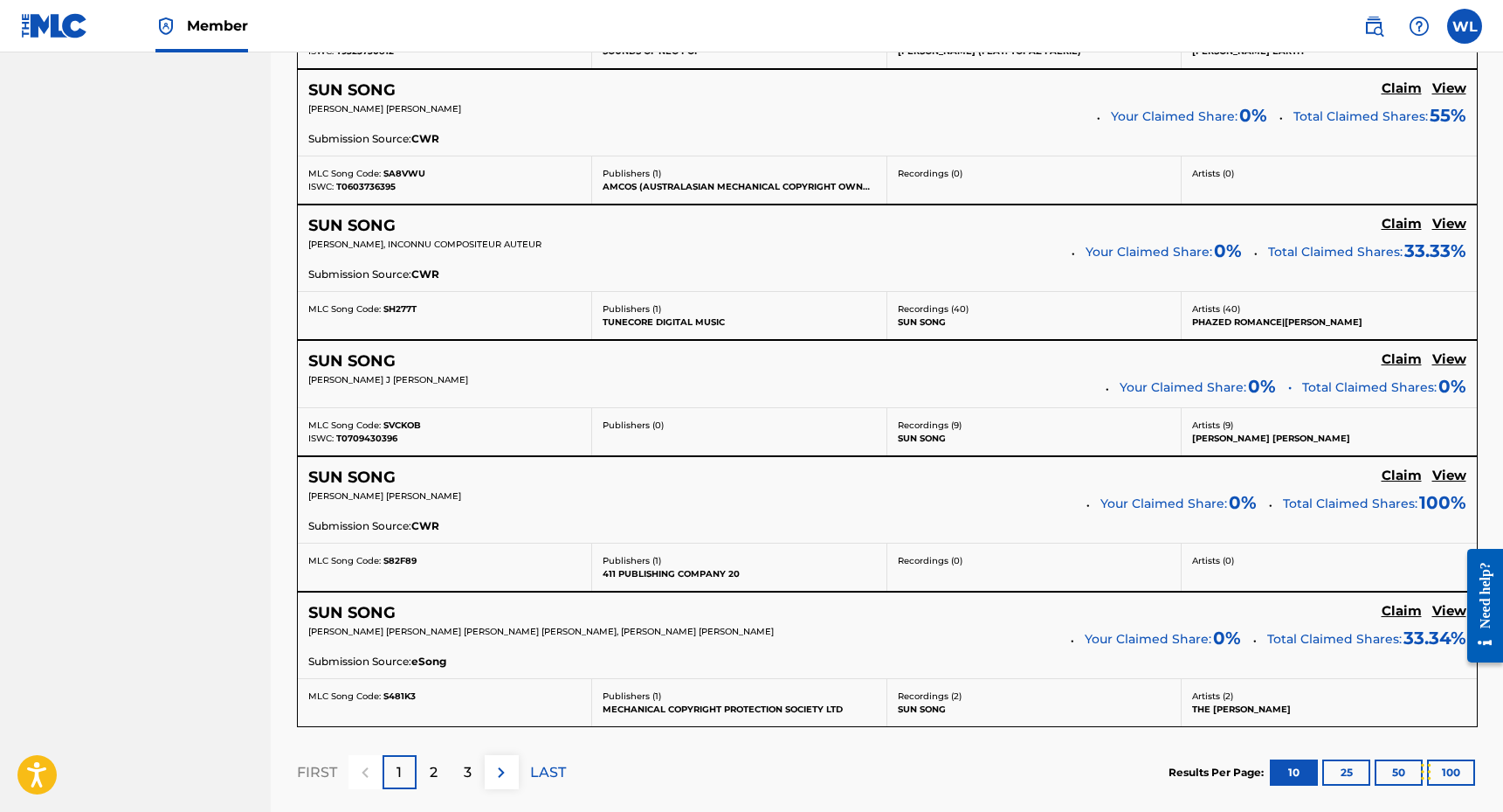
scroll to position [1256, 0]
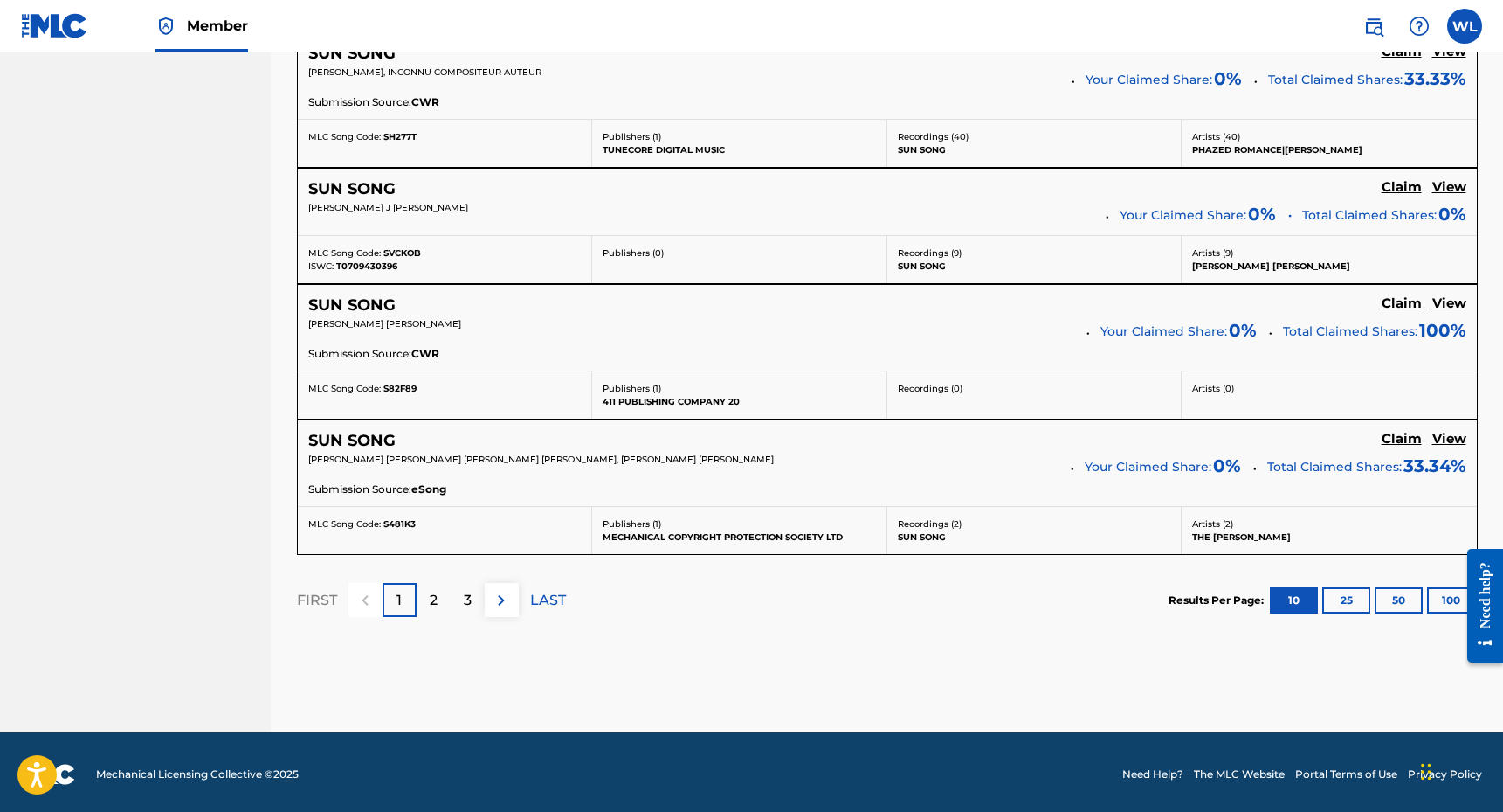
click at [438, 591] on div "2" at bounding box center [433, 600] width 34 height 34
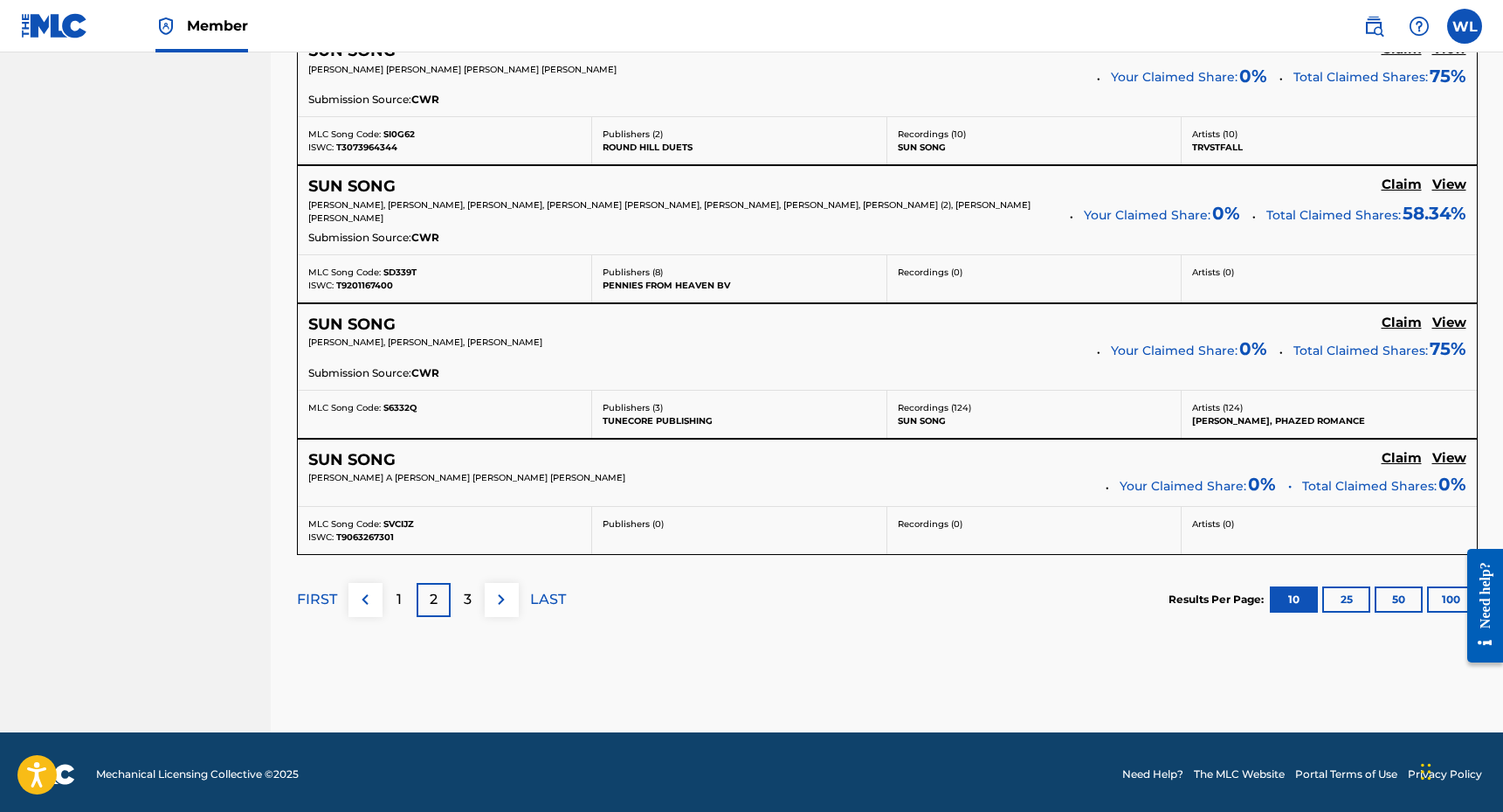
click at [465, 594] on p "3" at bounding box center [468, 599] width 8 height 21
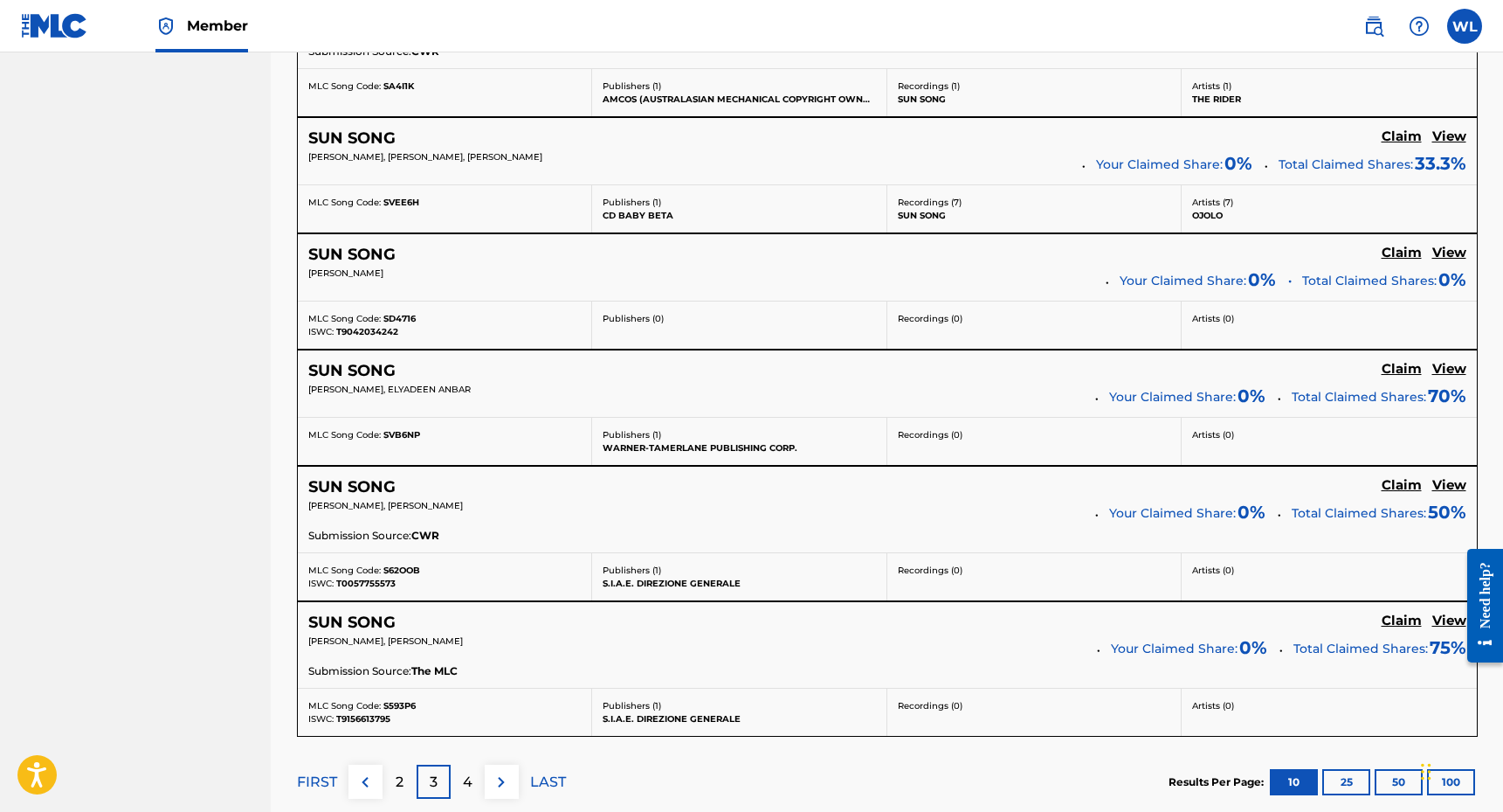
scroll to position [1260, 0]
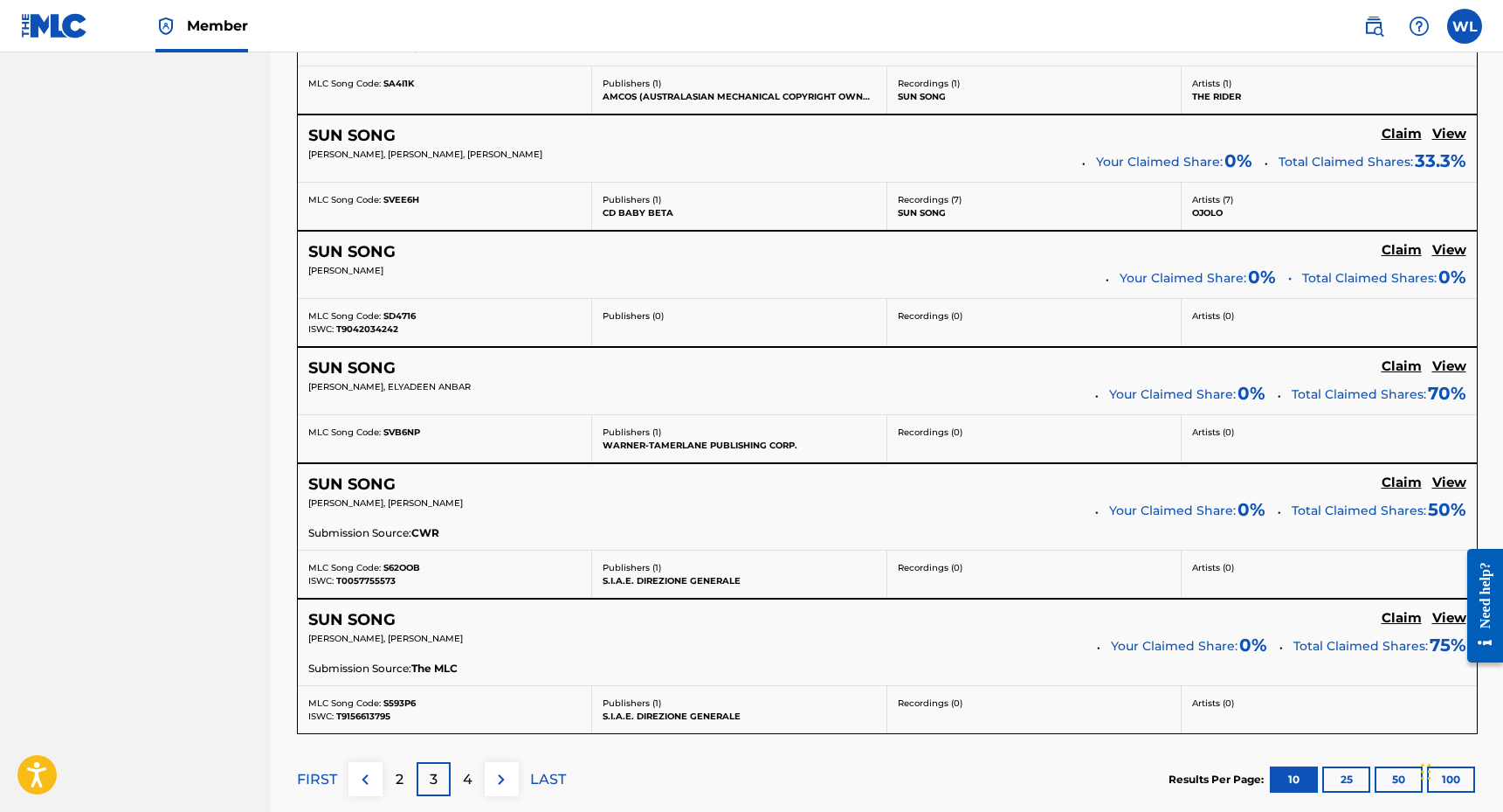
click at [373, 775] on img at bounding box center [365, 778] width 21 height 21
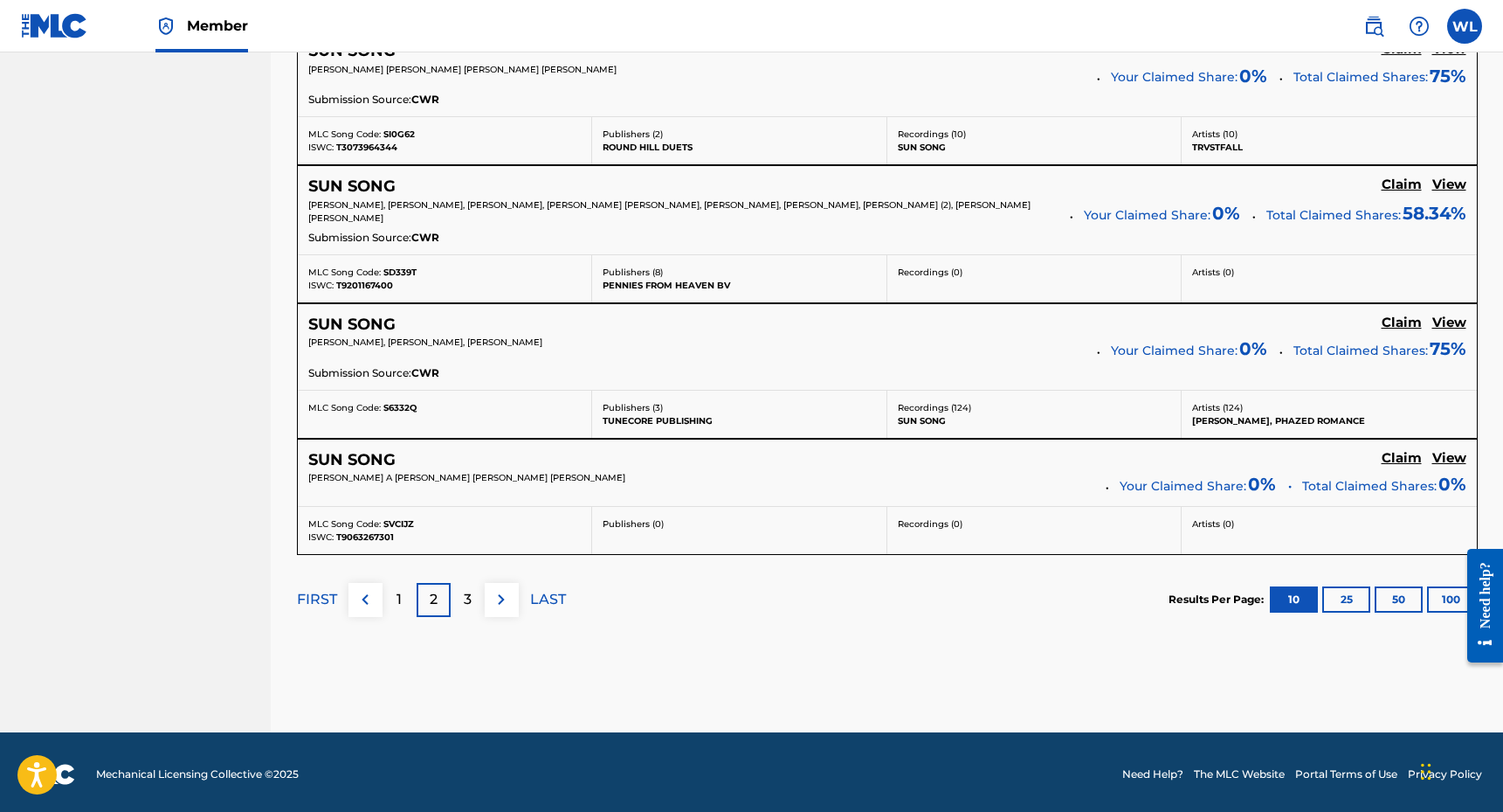
click at [402, 583] on div "1" at bounding box center [400, 600] width 34 height 34
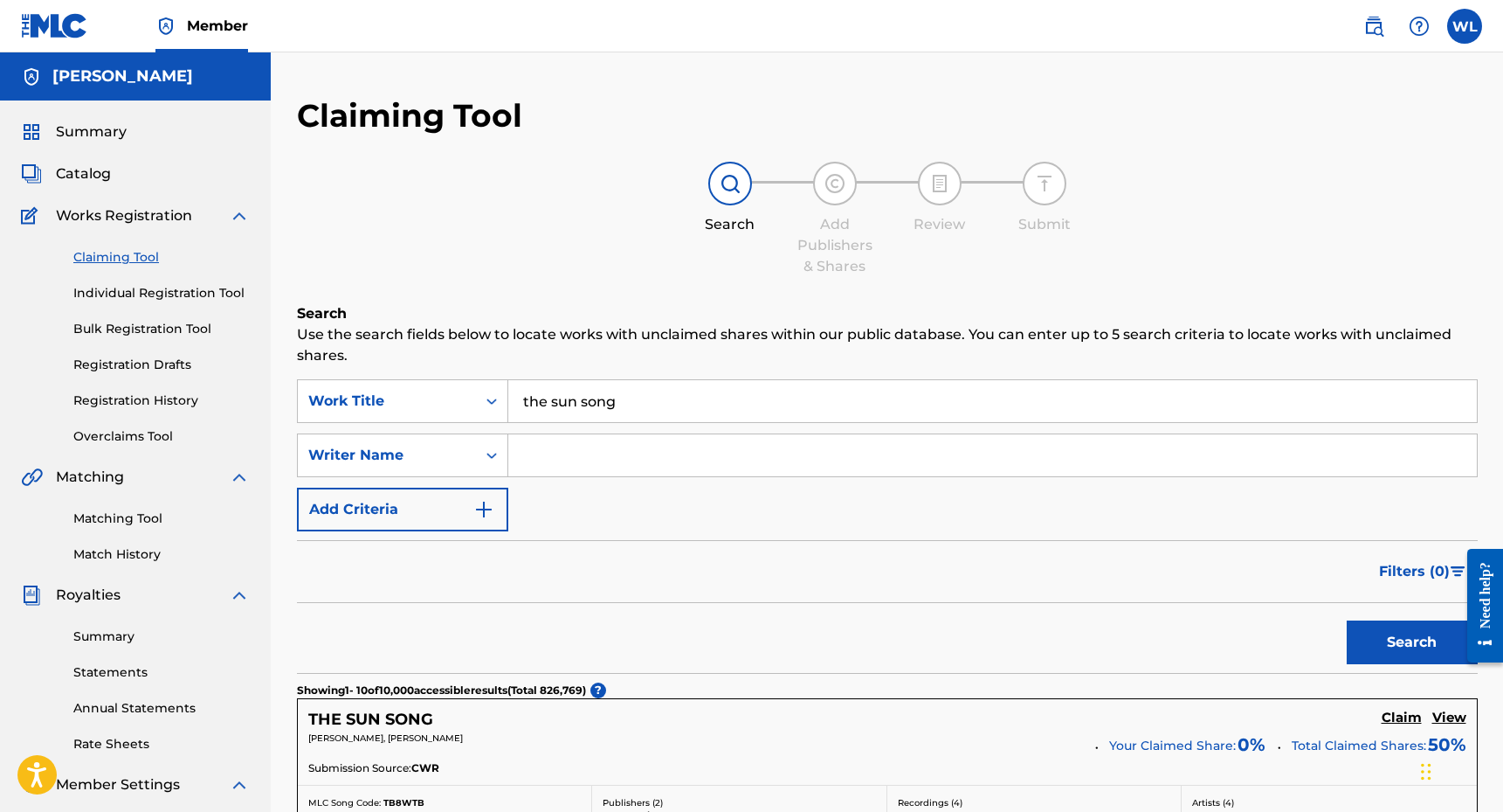
scroll to position [0, 0]
click at [102, 134] on span "Summary" at bounding box center [90, 131] width 70 height 21
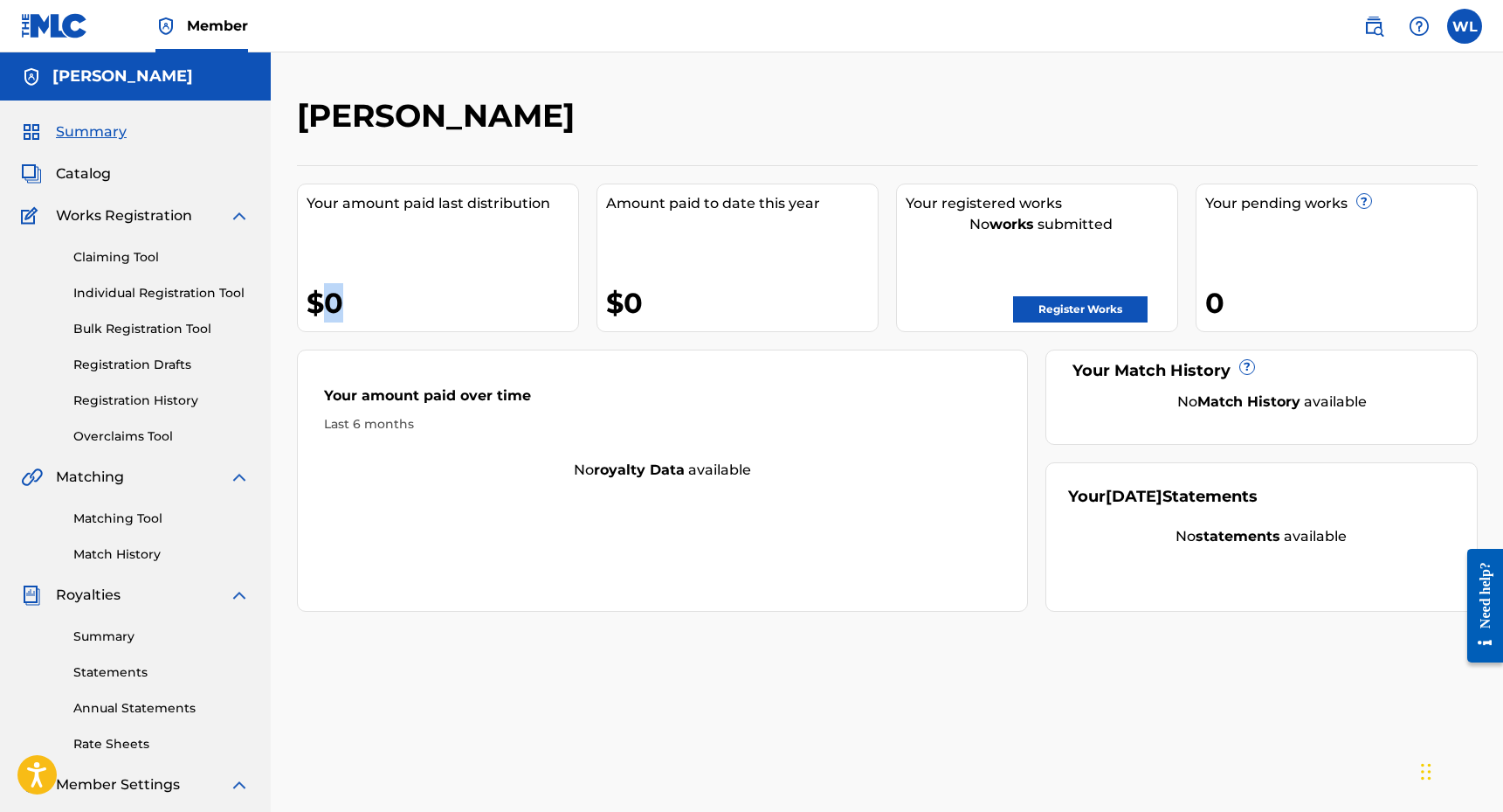
drag, startPoint x: 327, startPoint y: 300, endPoint x: 361, endPoint y: 299, distance: 34.0
click at [361, 299] on div "$0" at bounding box center [442, 302] width 272 height 40
click at [334, 288] on div "$0" at bounding box center [442, 302] width 272 height 40
click at [334, 290] on div "$0" at bounding box center [442, 302] width 272 height 40
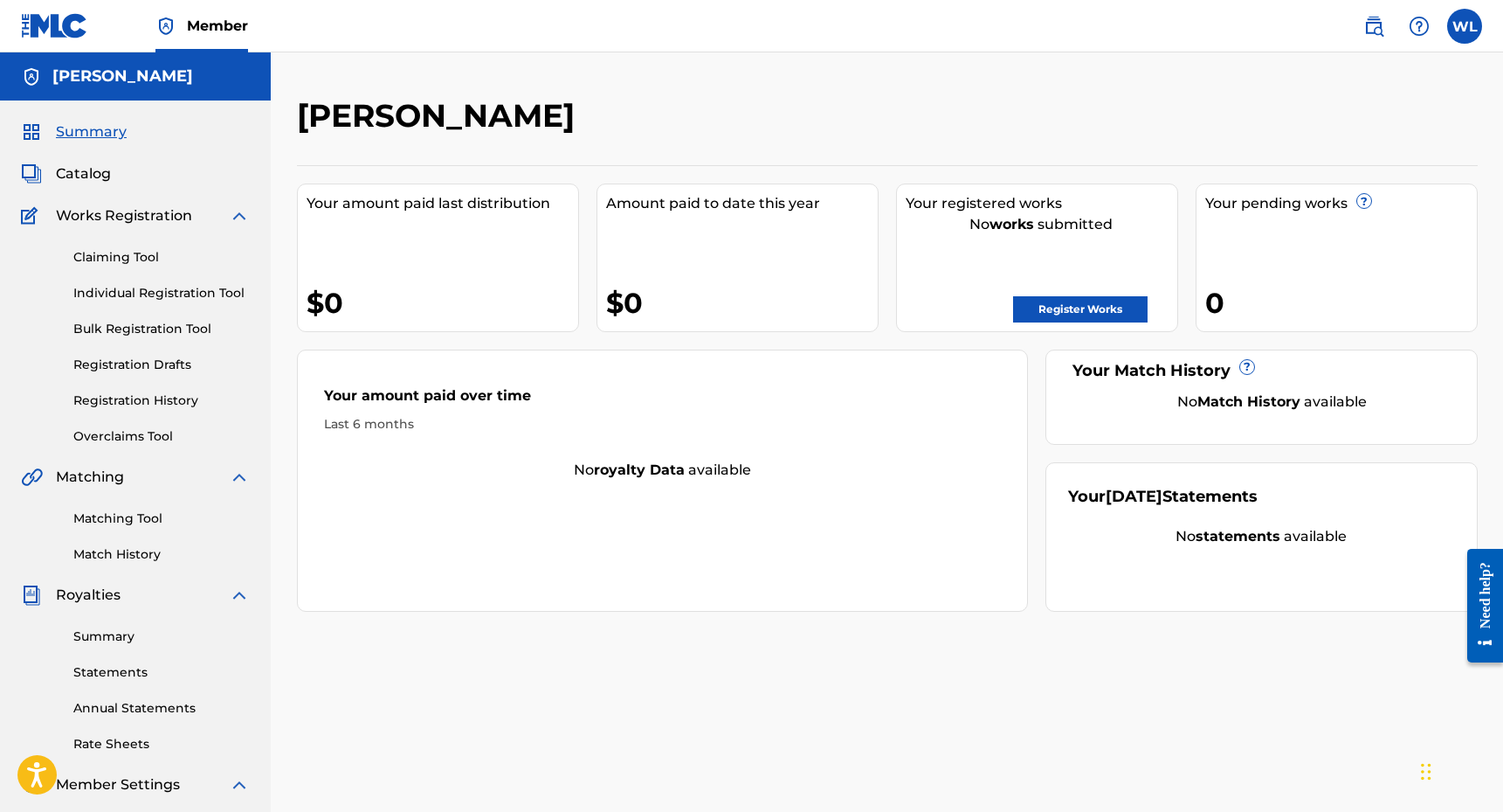
click at [334, 290] on div "$0" at bounding box center [442, 302] width 272 height 40
click at [330, 297] on div "$0" at bounding box center [442, 302] width 272 height 40
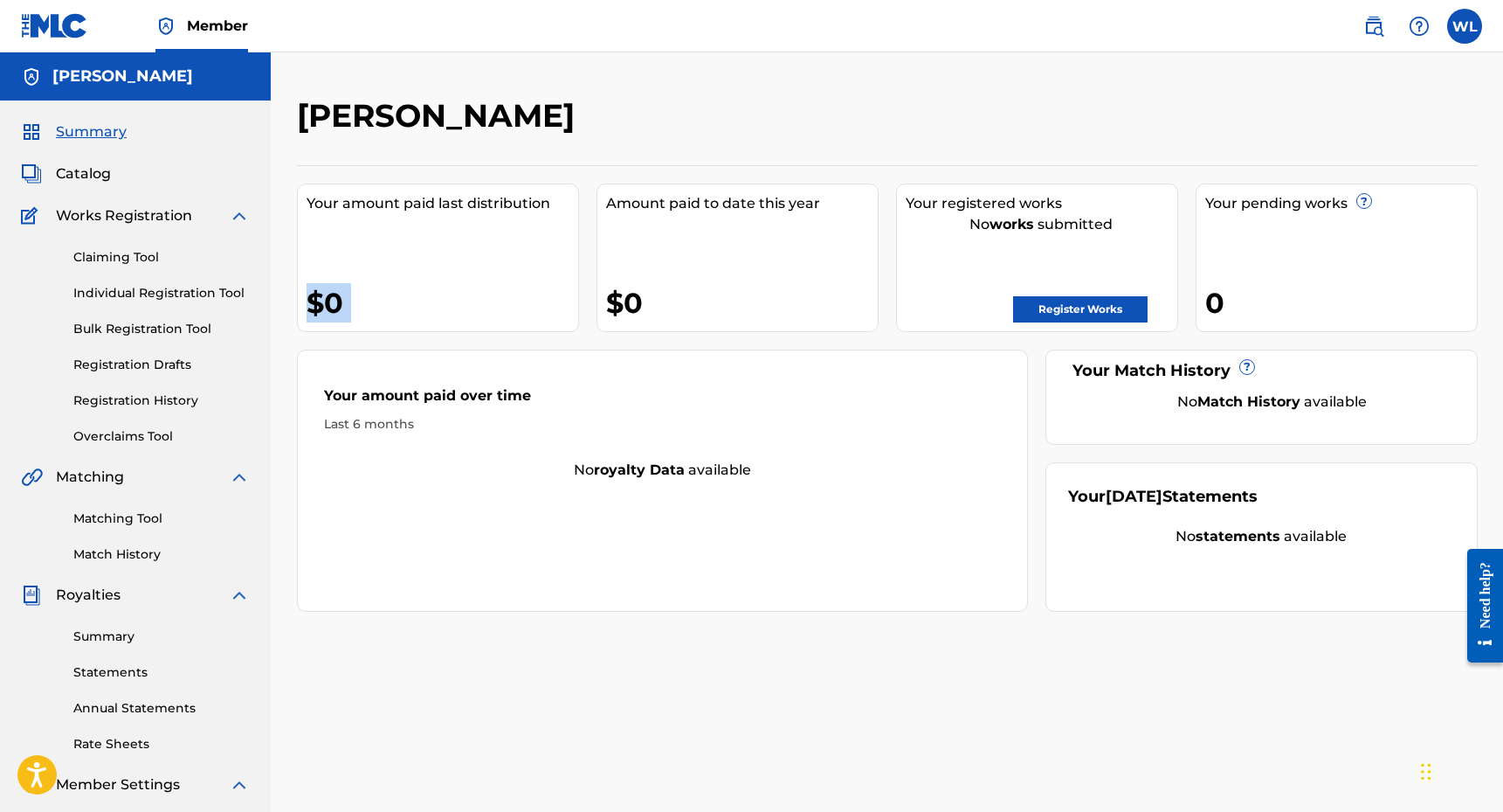
click at [330, 297] on div "$0" at bounding box center [442, 302] width 272 height 40
click at [495, 330] on div "Your amount paid last distribution $0" at bounding box center [438, 258] width 283 height 149
click at [373, 260] on div "Your amount paid last distribution $0" at bounding box center [438, 258] width 283 height 149
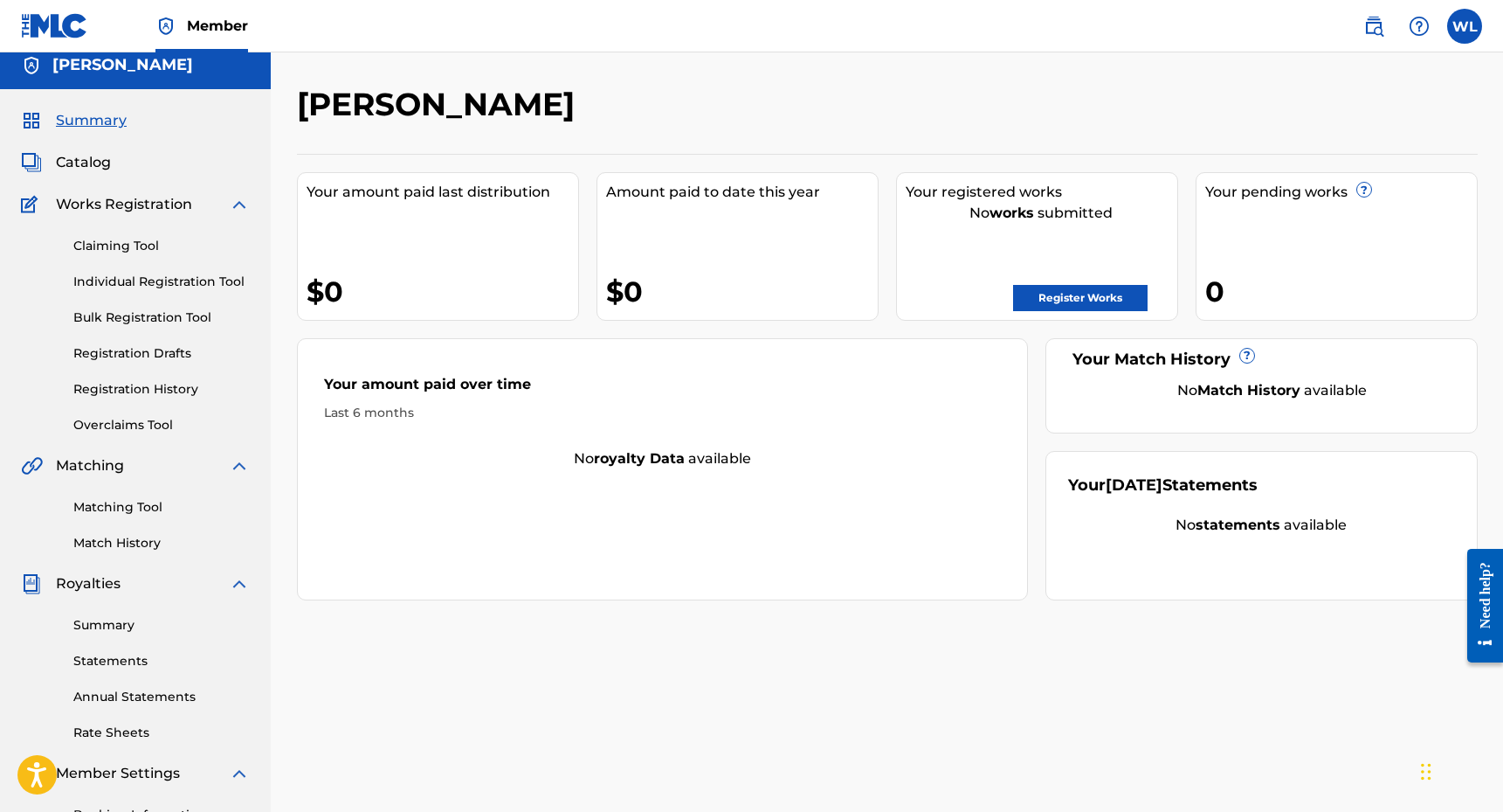
scroll to position [8, 0]
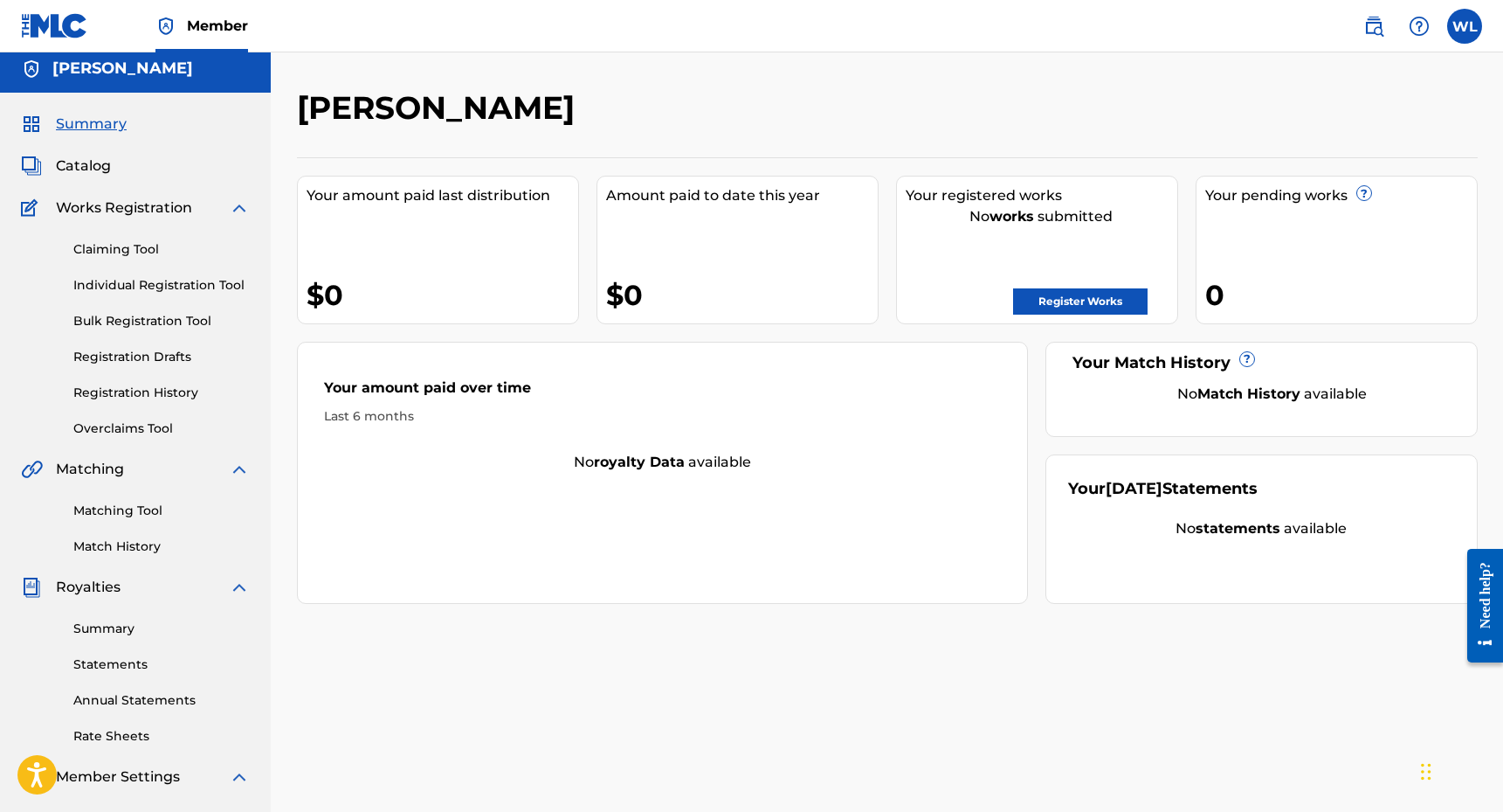
click at [239, 205] on img at bounding box center [239, 207] width 21 height 21
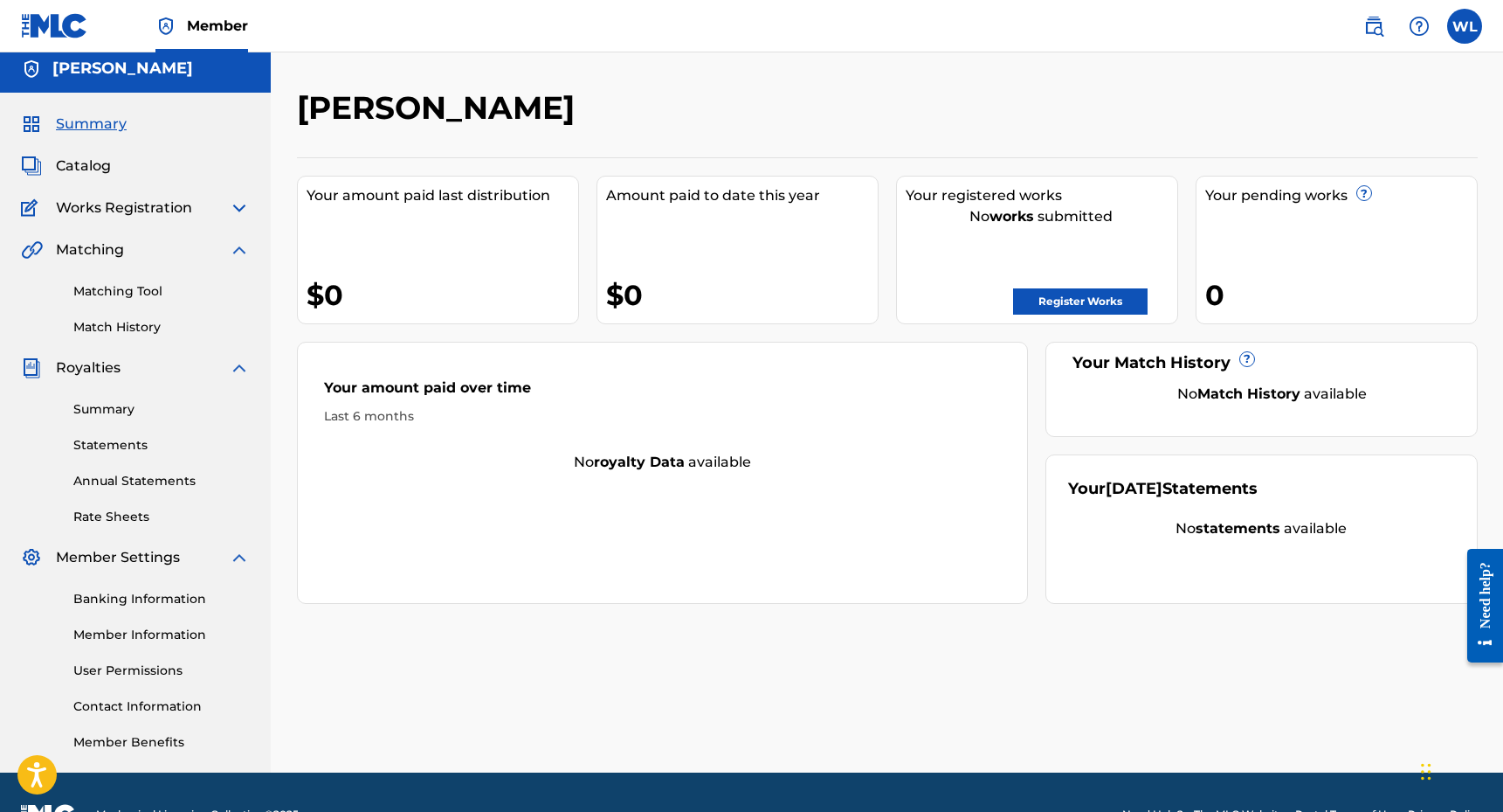
click at [239, 205] on img at bounding box center [239, 207] width 21 height 21
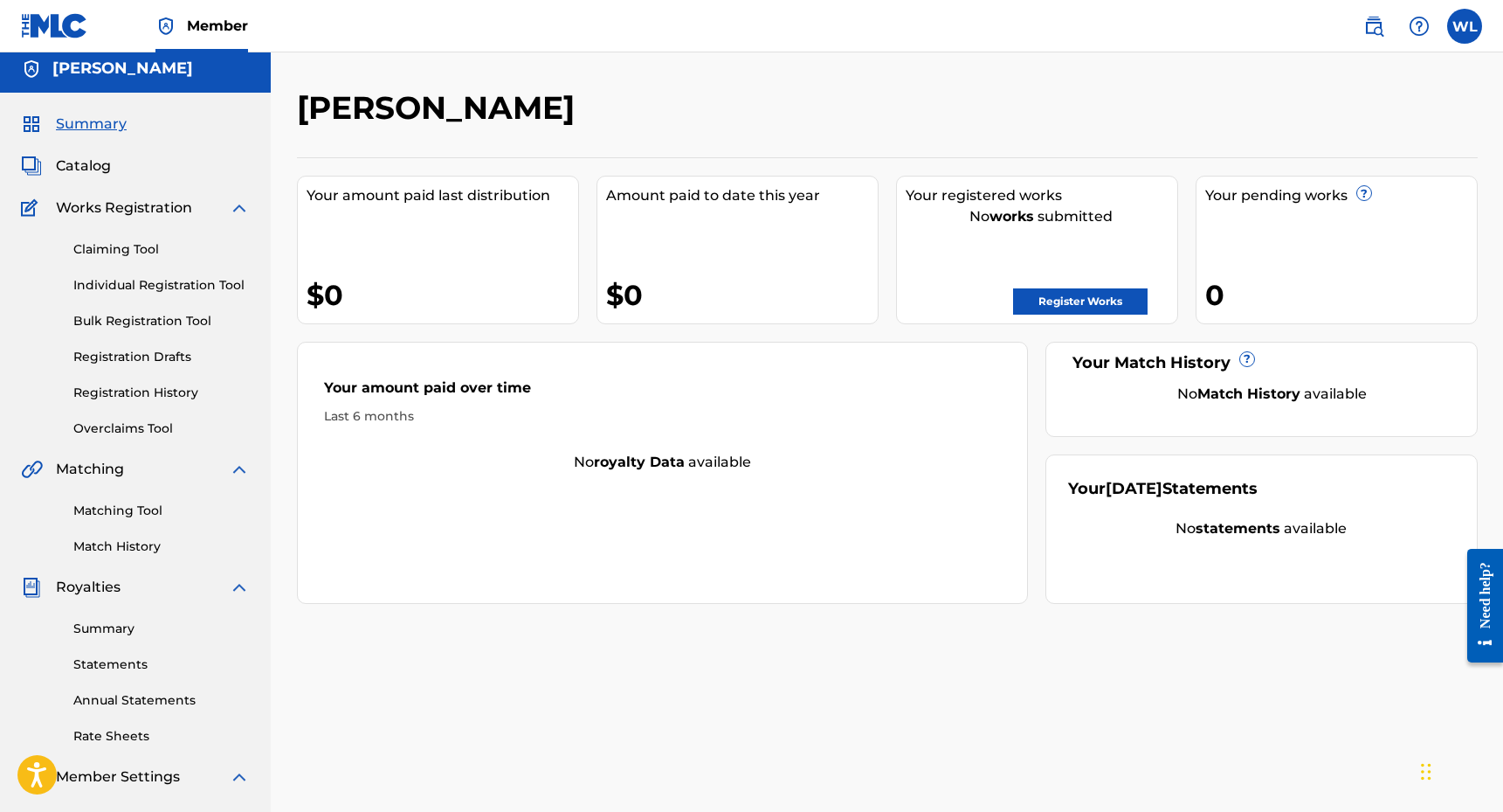
click at [155, 317] on link "Bulk Registration Tool" at bounding box center [162, 321] width 176 height 19
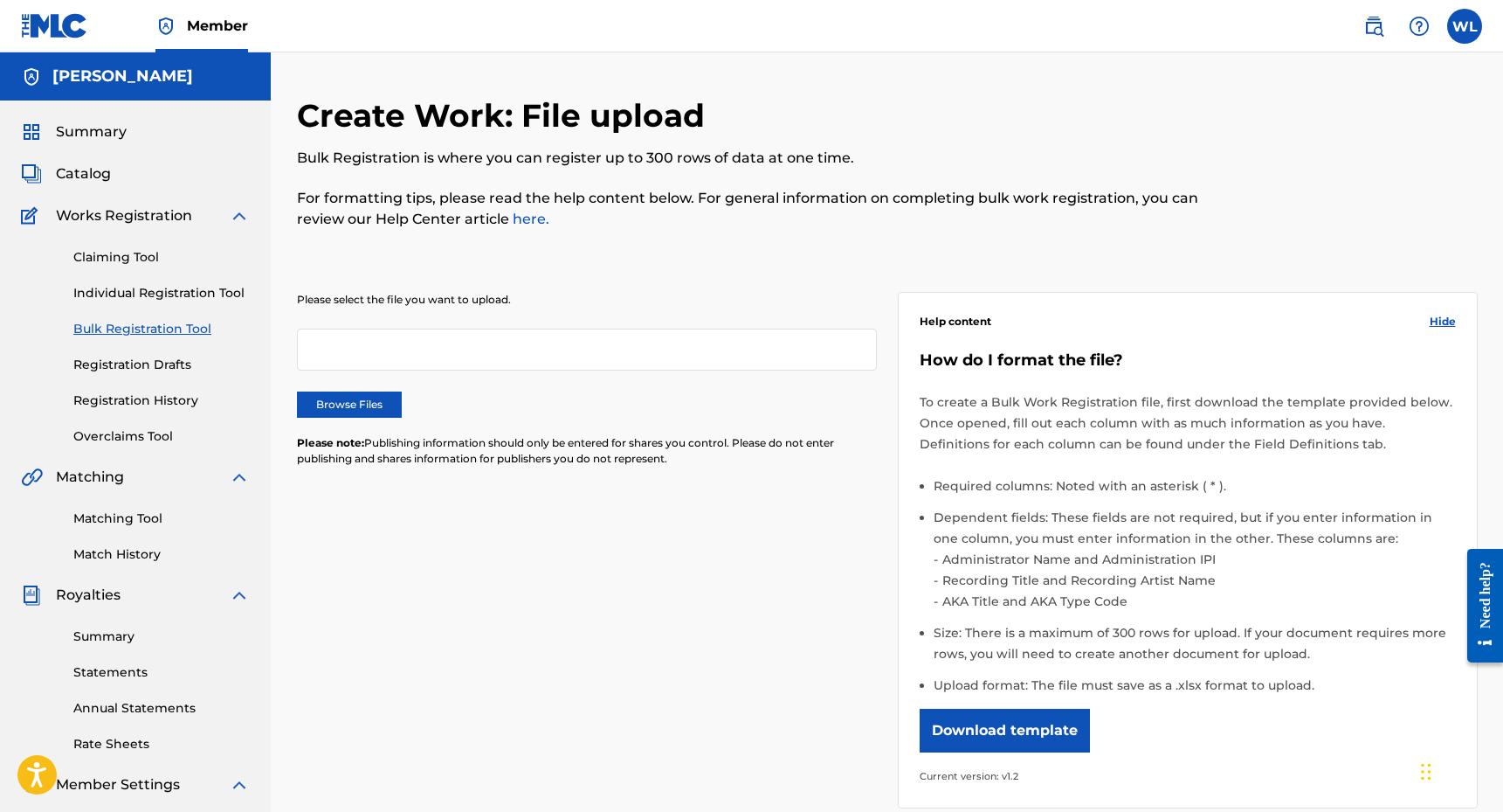
click at [128, 256] on link "Claiming Tool" at bounding box center [162, 257] width 176 height 19
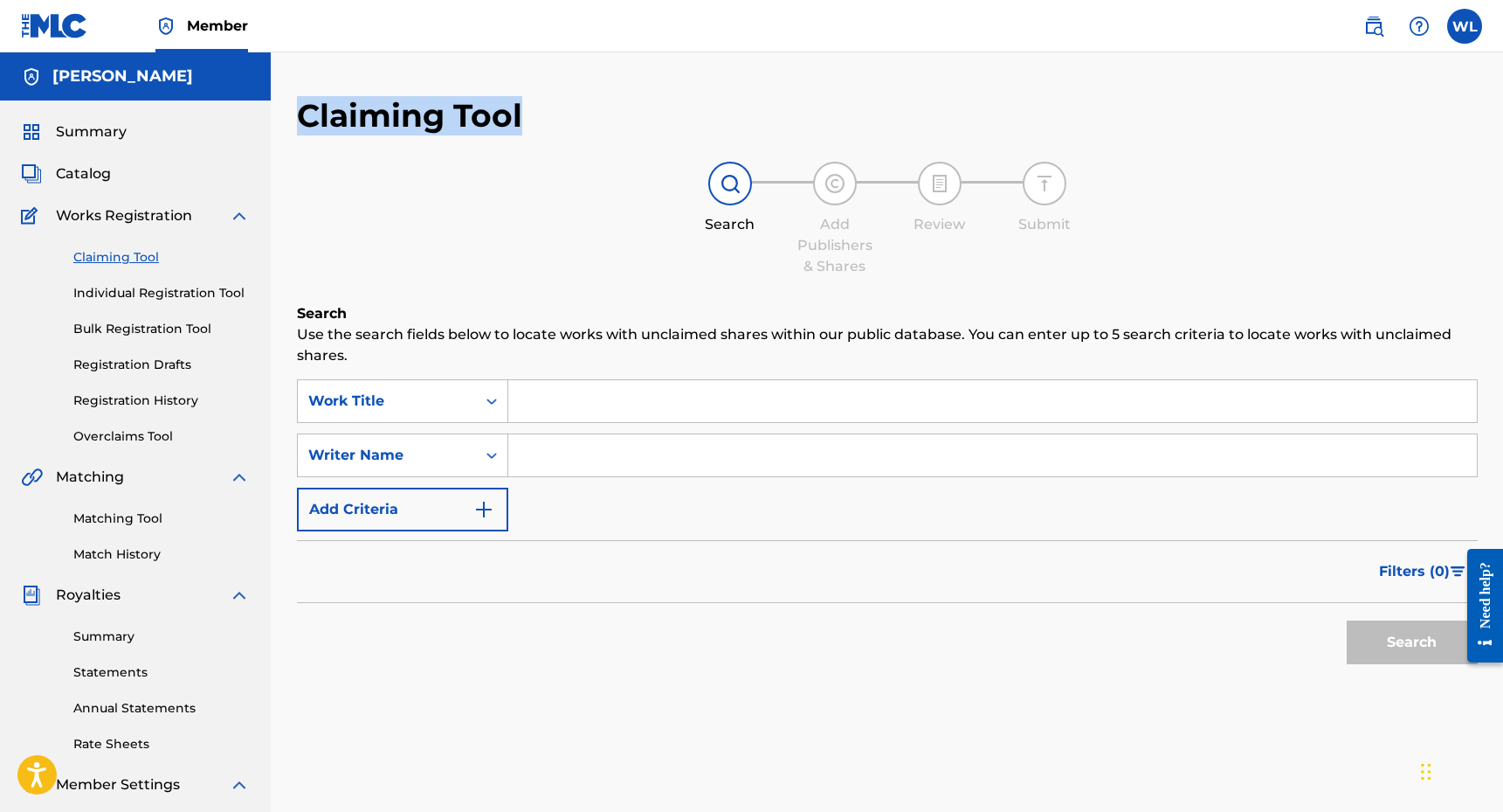
drag, startPoint x: 297, startPoint y: 117, endPoint x: 527, endPoint y: 142, distance: 231.4
click at [527, 142] on div "Claiming Tool Search Add Publishers & Shares Review Submit Search Use the searc…" at bounding box center [887, 428] width 1181 height 664
click at [115, 127] on span "Summary" at bounding box center [90, 131] width 70 height 21
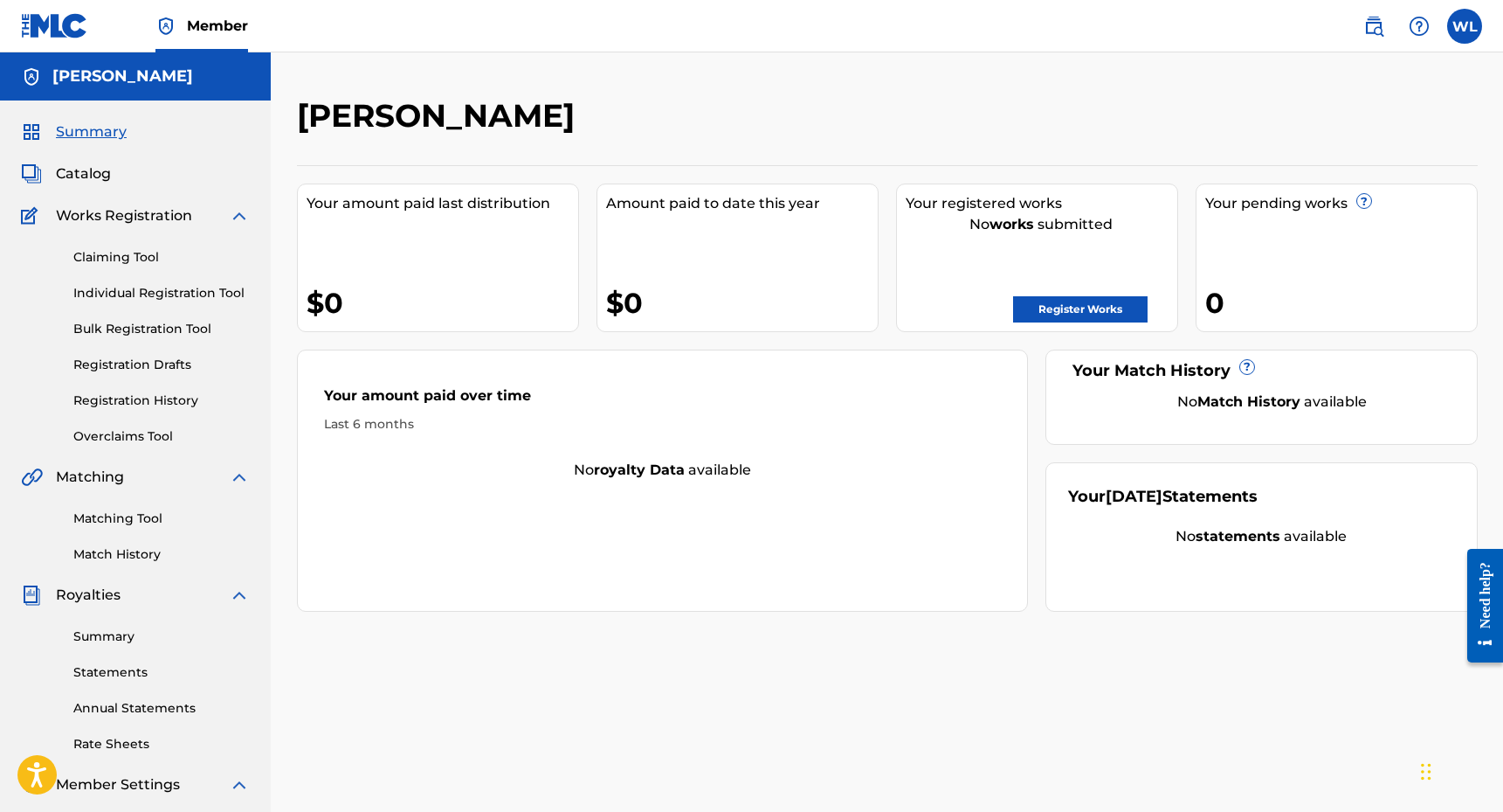
click at [529, 202] on div "Your amount paid last distribution" at bounding box center [442, 203] width 272 height 21
click at [819, 237] on div "Amount paid to date this year $0" at bounding box center [738, 258] width 283 height 149
drag, startPoint x: 907, startPoint y: 198, endPoint x: 1165, endPoint y: 279, distance: 270.4
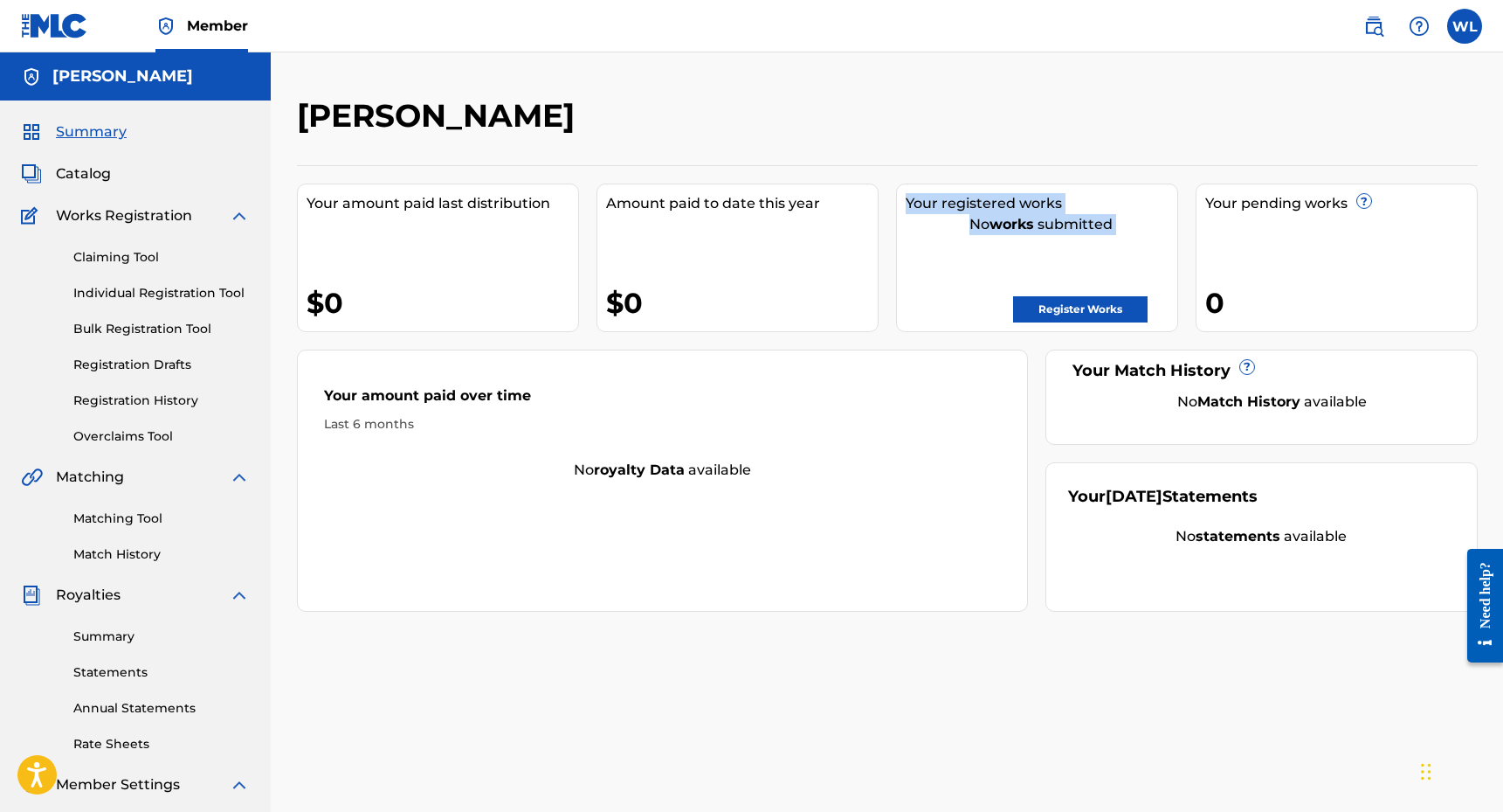
click at [1166, 279] on div "Your registered works No works submitted Register Works" at bounding box center [1037, 258] width 283 height 149
click at [1154, 265] on div "Your registered works No works submitted Register Works" at bounding box center [1037, 258] width 283 height 149
drag, startPoint x: 1112, startPoint y: 223, endPoint x: 896, endPoint y: 194, distance: 217.9
click at [896, 194] on div "Your registered works No works submitted Register Works" at bounding box center [1037, 258] width 283 height 149
click at [914, 197] on div "Your registered works" at bounding box center [1042, 203] width 272 height 21
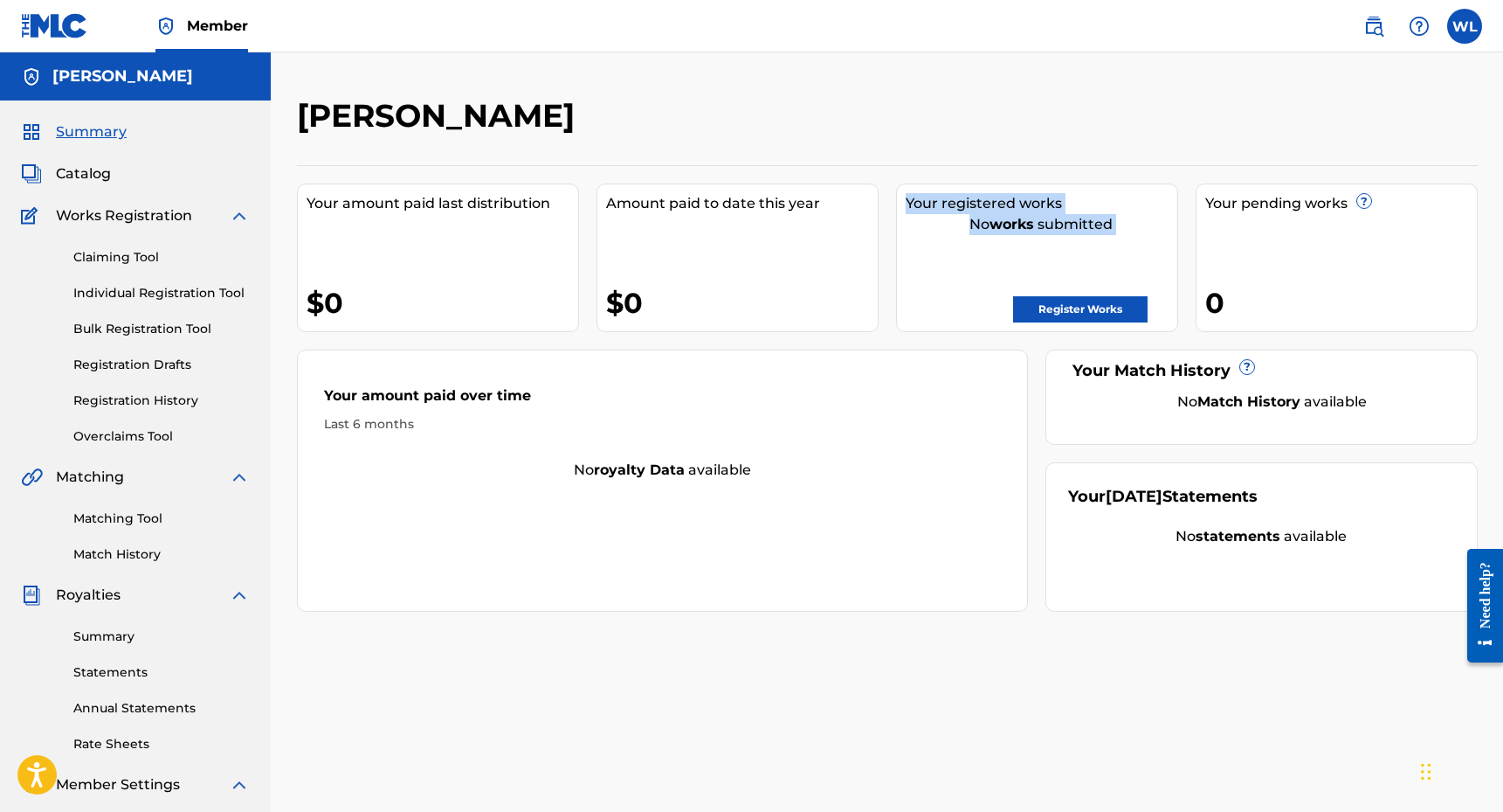
drag, startPoint x: 899, startPoint y: 198, endPoint x: 1172, endPoint y: 282, distance: 285.6
click at [1172, 282] on div "Your registered works No works submitted Register Works" at bounding box center [1037, 258] width 283 height 149
click at [1142, 274] on div "Your registered works No works submitted Register Works" at bounding box center [1037, 258] width 283 height 149
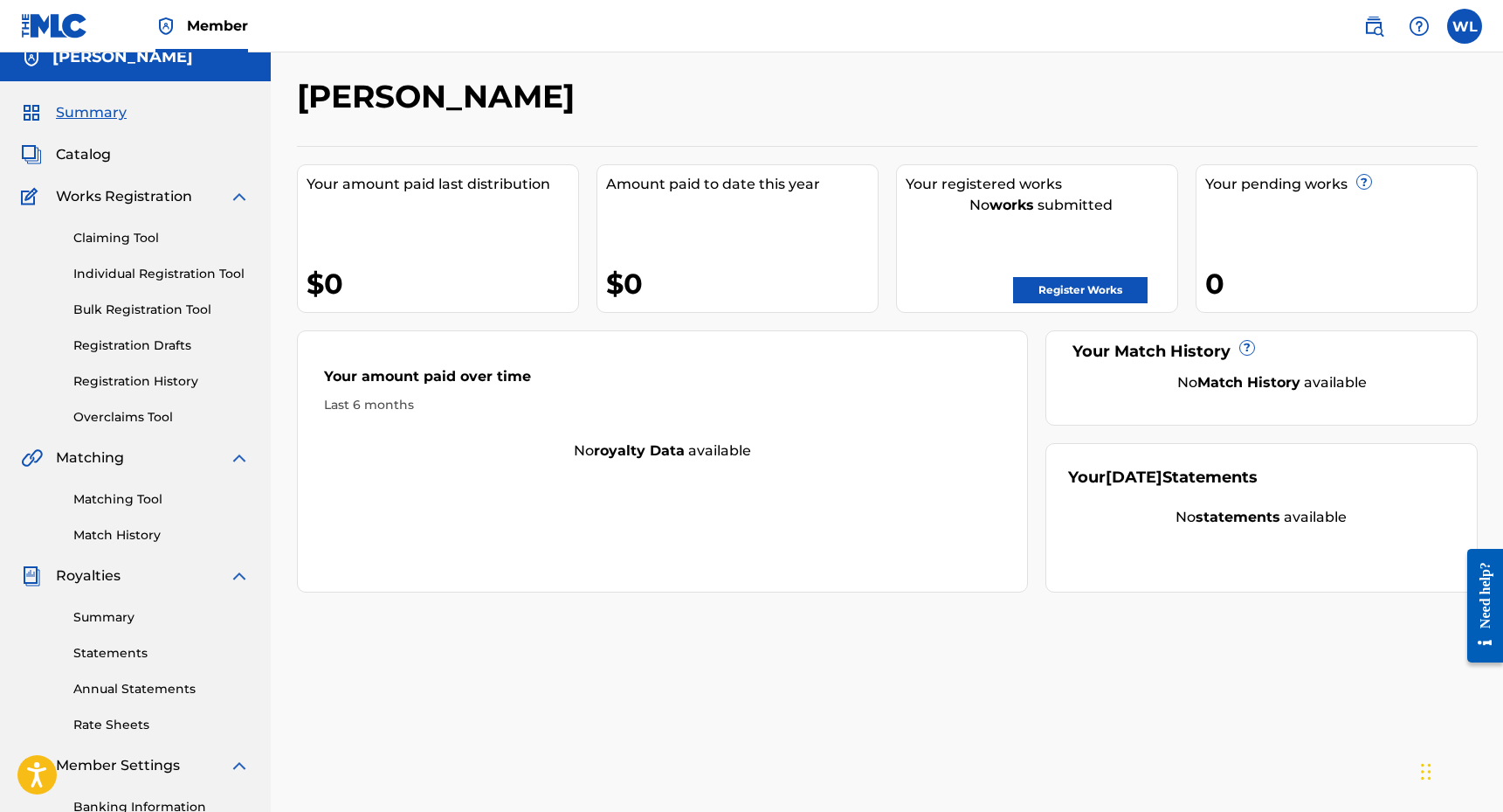
scroll to position [41, 0]
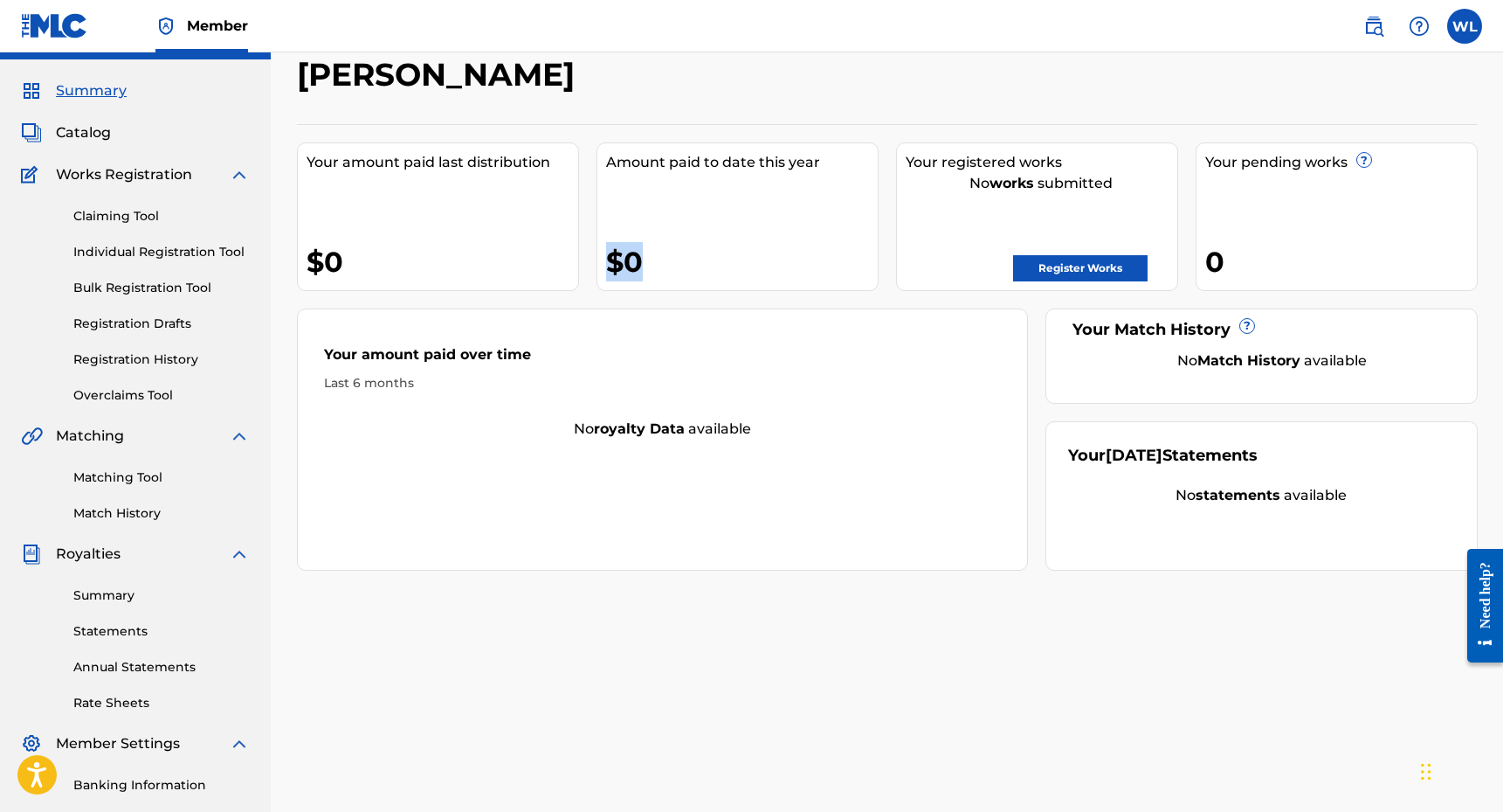
drag, startPoint x: 606, startPoint y: 253, endPoint x: 660, endPoint y: 258, distance: 54.2
click at [660, 258] on div "$0" at bounding box center [742, 262] width 272 height 40
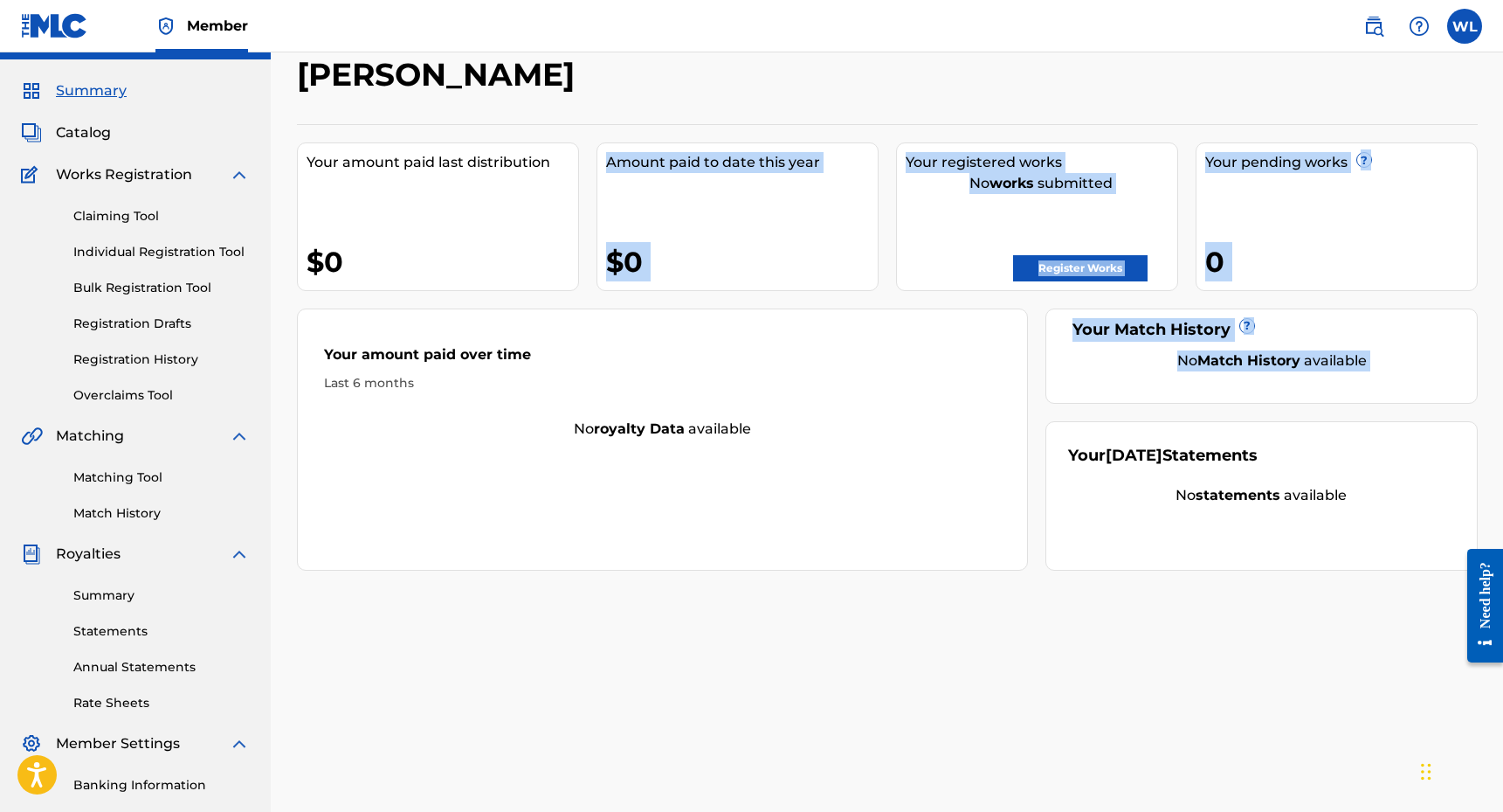
drag, startPoint x: 606, startPoint y: 158, endPoint x: 663, endPoint y: 301, distance: 153.9
click at [665, 301] on div "Your amount paid last distribution $0 Amount paid to date this year $0 Your reg…" at bounding box center [887, 347] width 1181 height 446
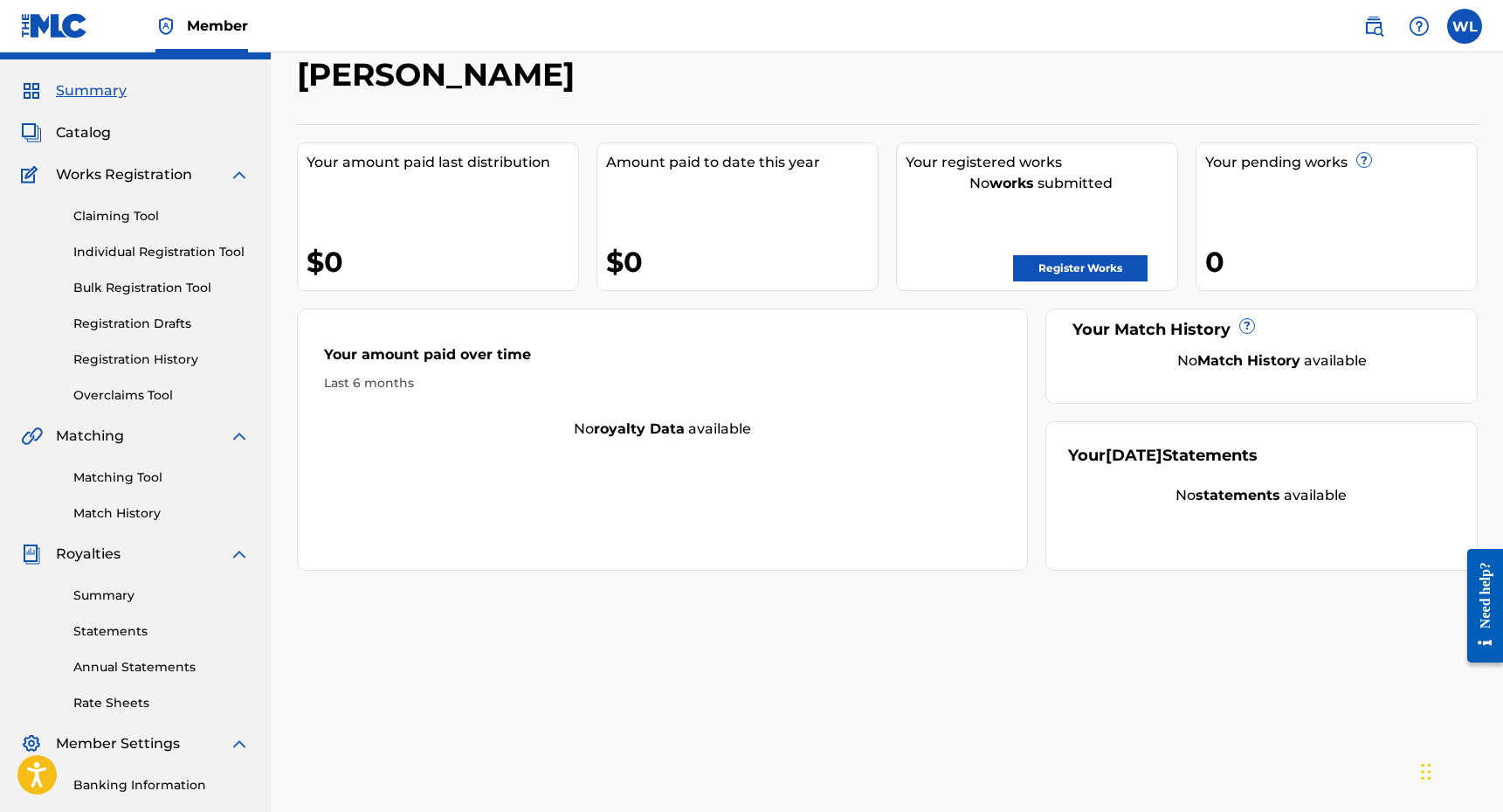
click at [692, 245] on div "$0" at bounding box center [742, 262] width 272 height 40
click at [1052, 267] on link "Register Works" at bounding box center [1081, 268] width 135 height 26
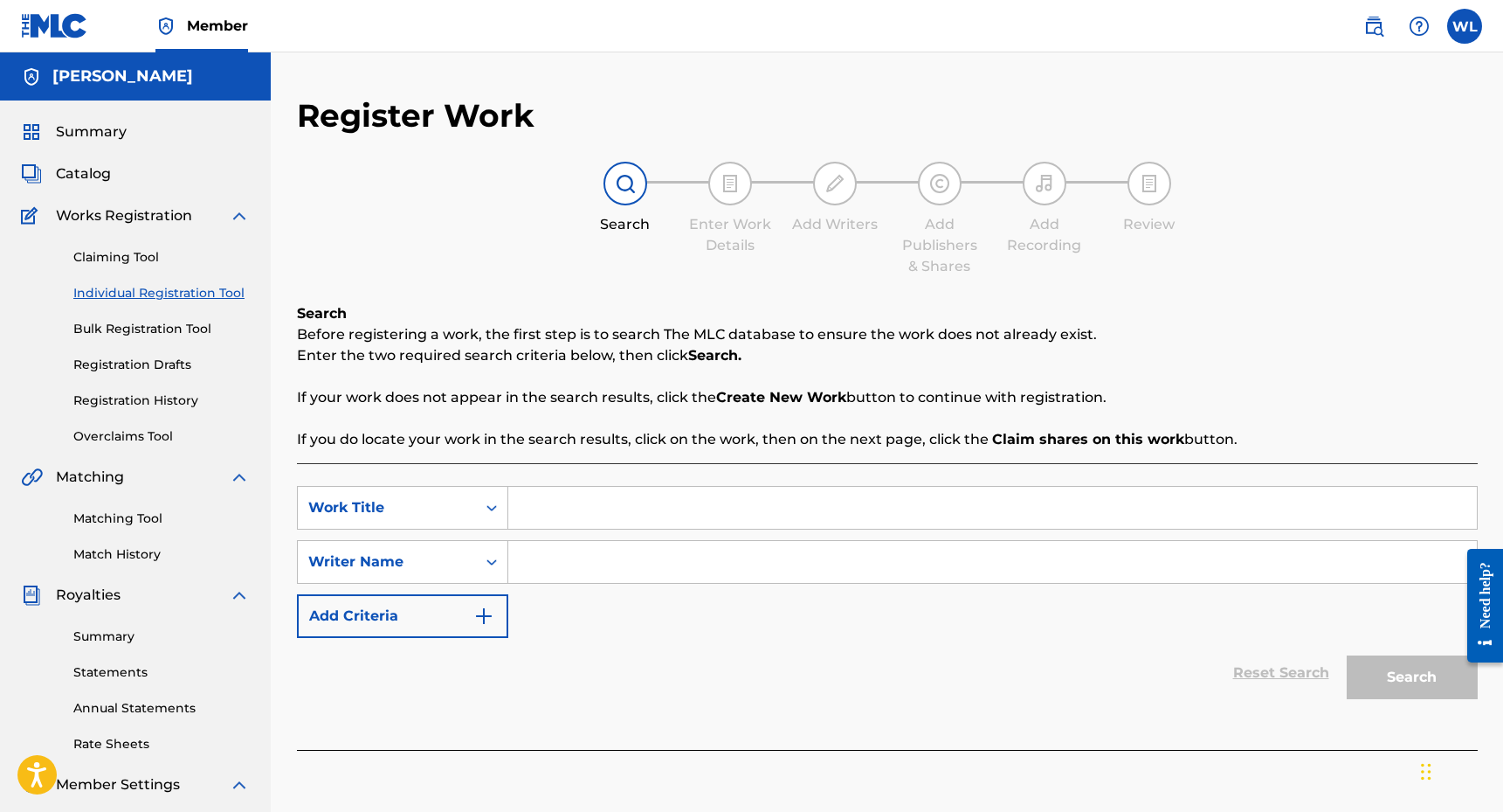
click at [548, 506] on input "Search Form" at bounding box center [992, 508] width 969 height 42
type input "the sun song"
click at [622, 566] on input "Search Form" at bounding box center [992, 561] width 969 height 42
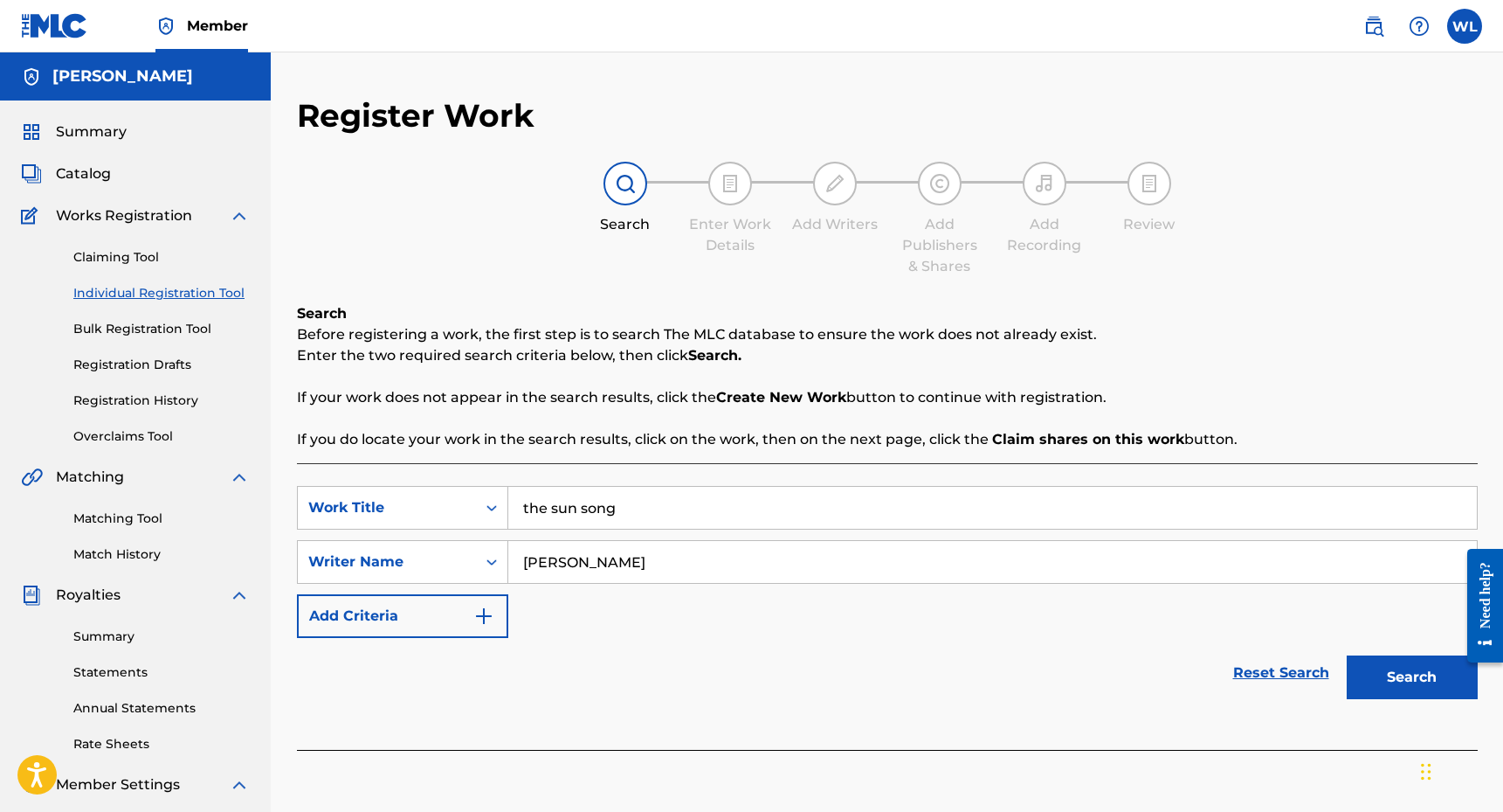
click at [1412, 677] on button "Search" at bounding box center [1413, 677] width 131 height 44
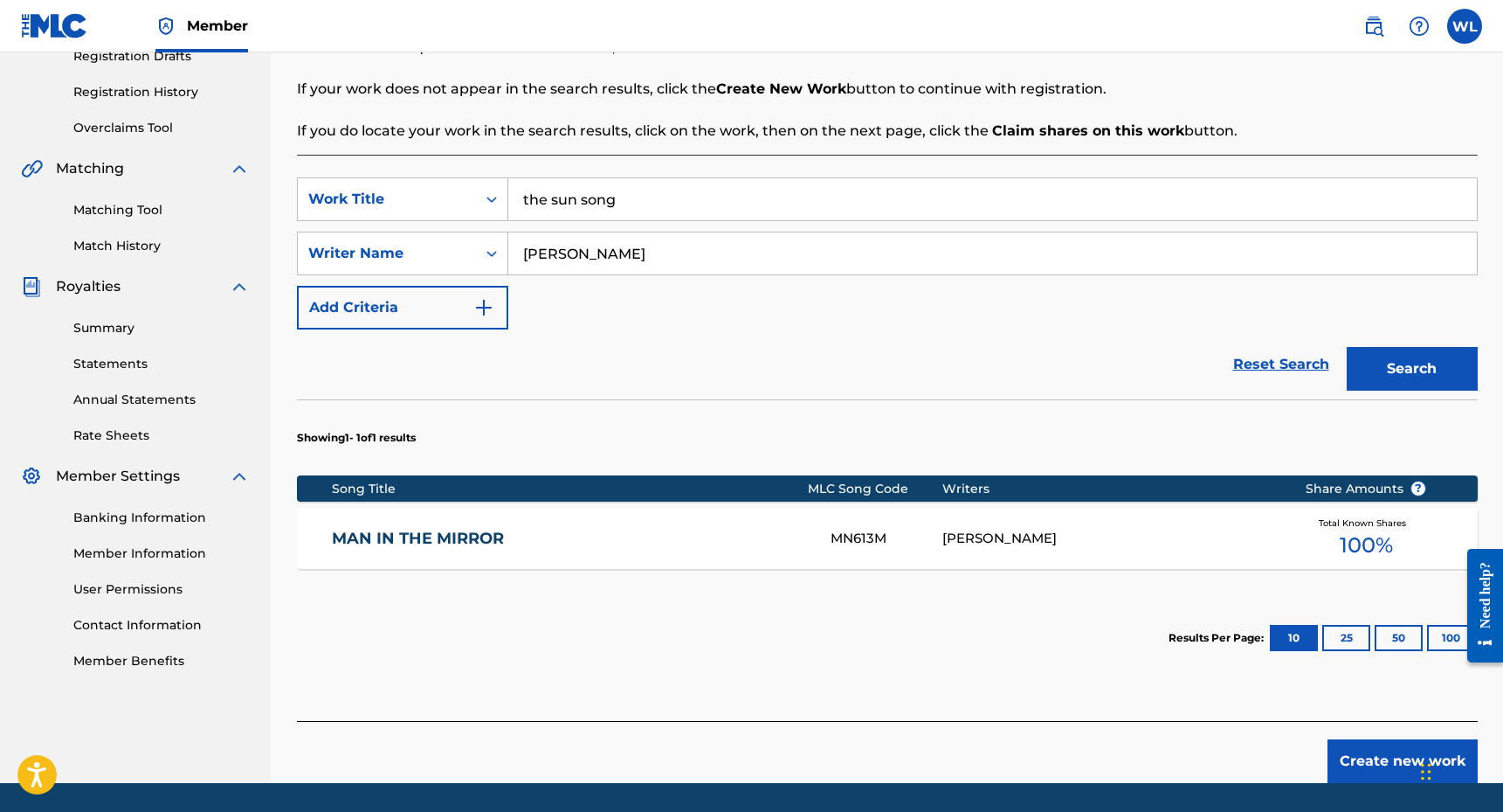
scroll to position [328, 0]
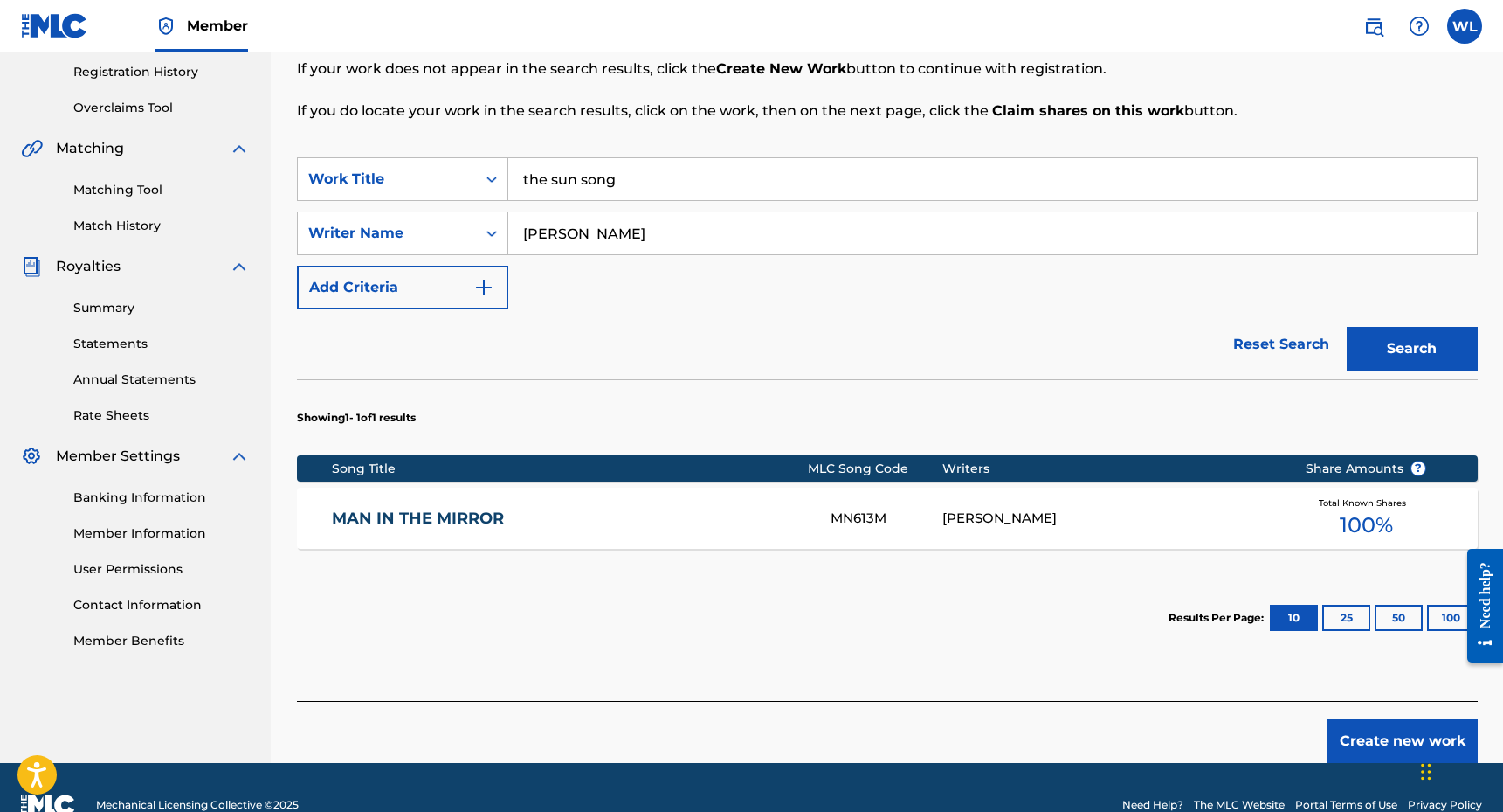
drag, startPoint x: 655, startPoint y: 182, endPoint x: 430, endPoint y: 154, distance: 226.7
click at [430, 154] on div "SearchWithCriteria4a04c7d8-ec53-4961-a35e-8723bfc7e54b Work Title the sun song …" at bounding box center [887, 417] width 1181 height 566
click at [597, 224] on input "[PERSON_NAME]" at bounding box center [992, 233] width 969 height 42
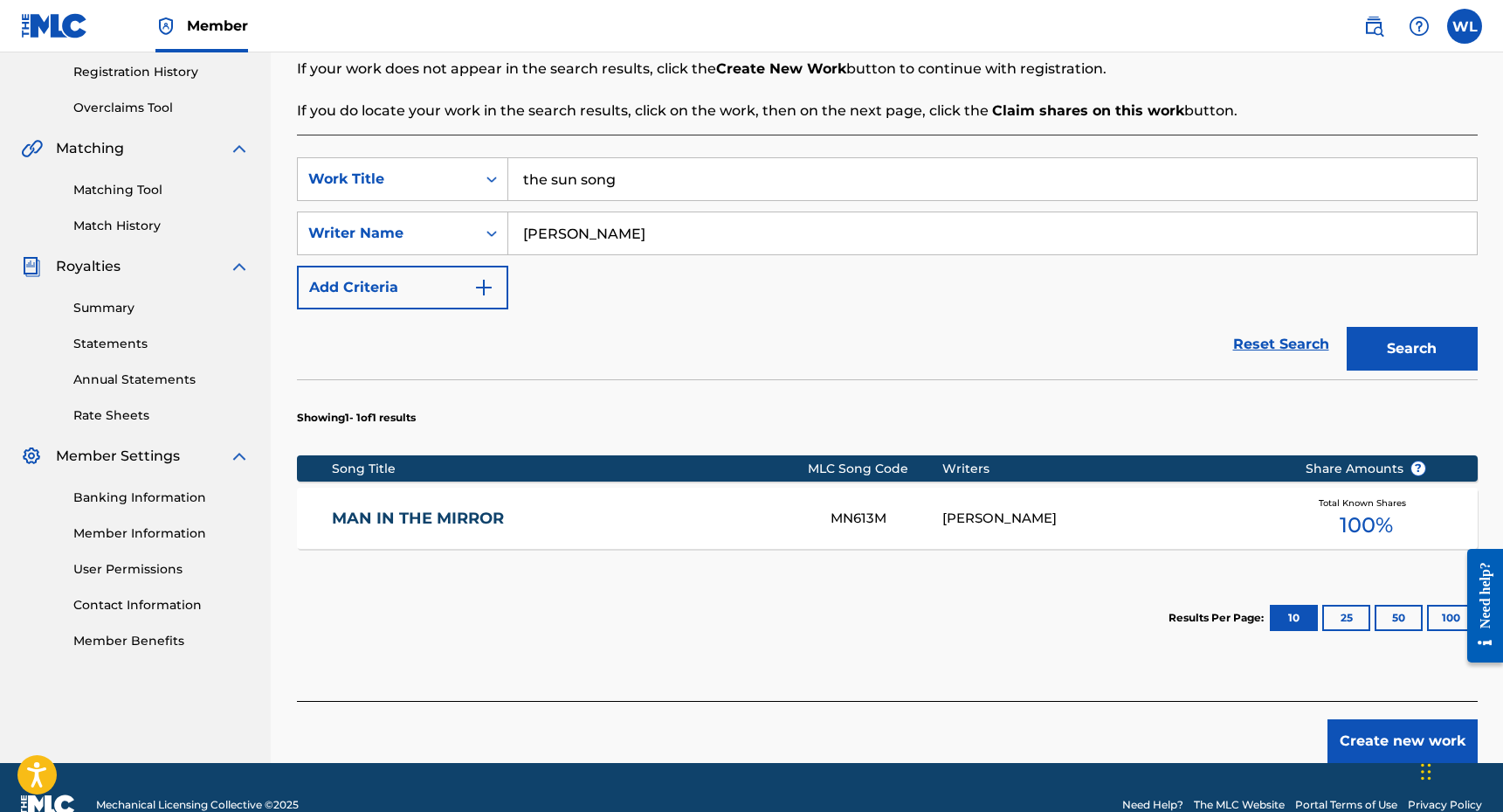
click at [1412, 349] on button "Search" at bounding box center [1413, 349] width 131 height 44
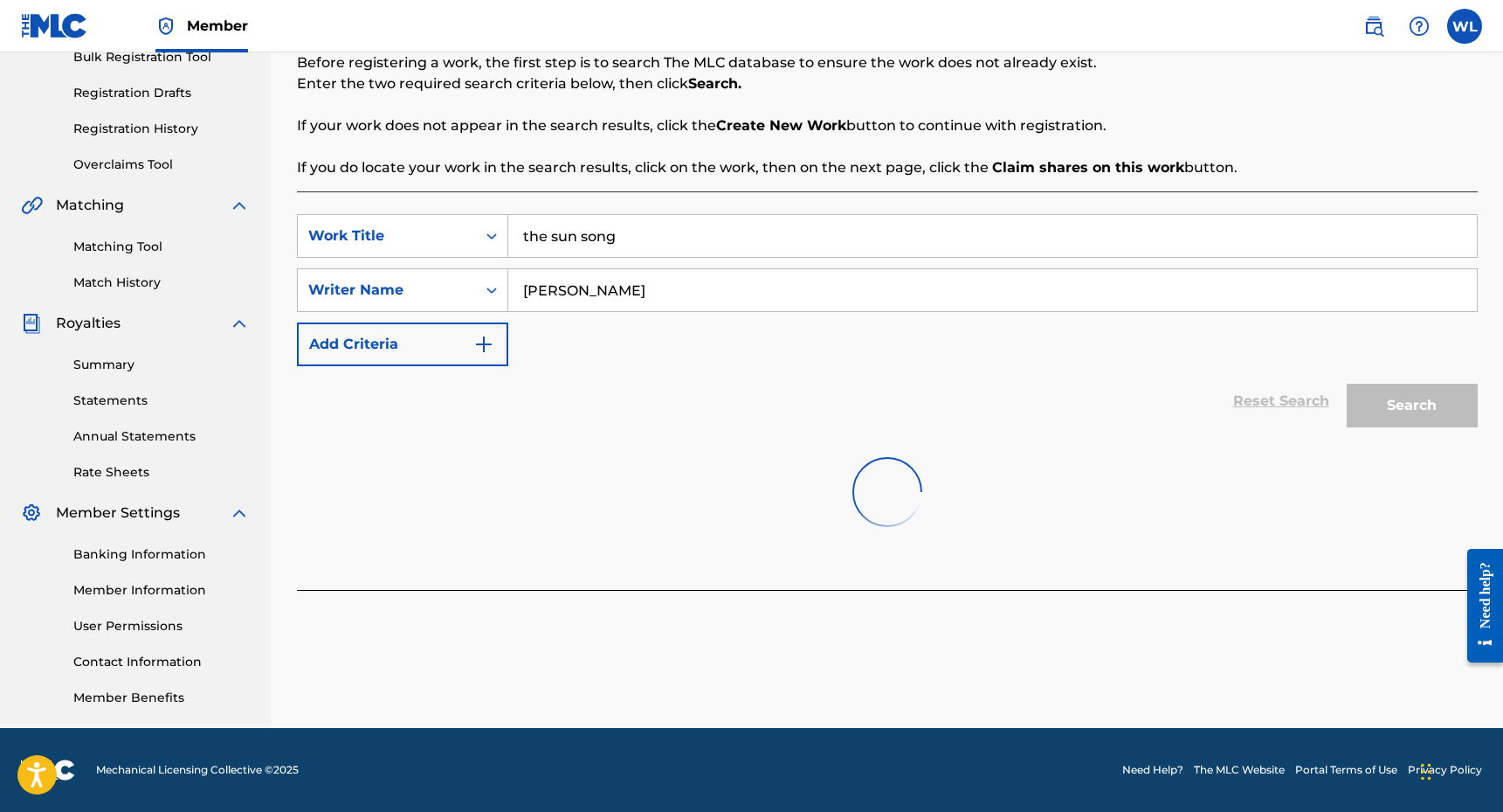
scroll to position [272, 0]
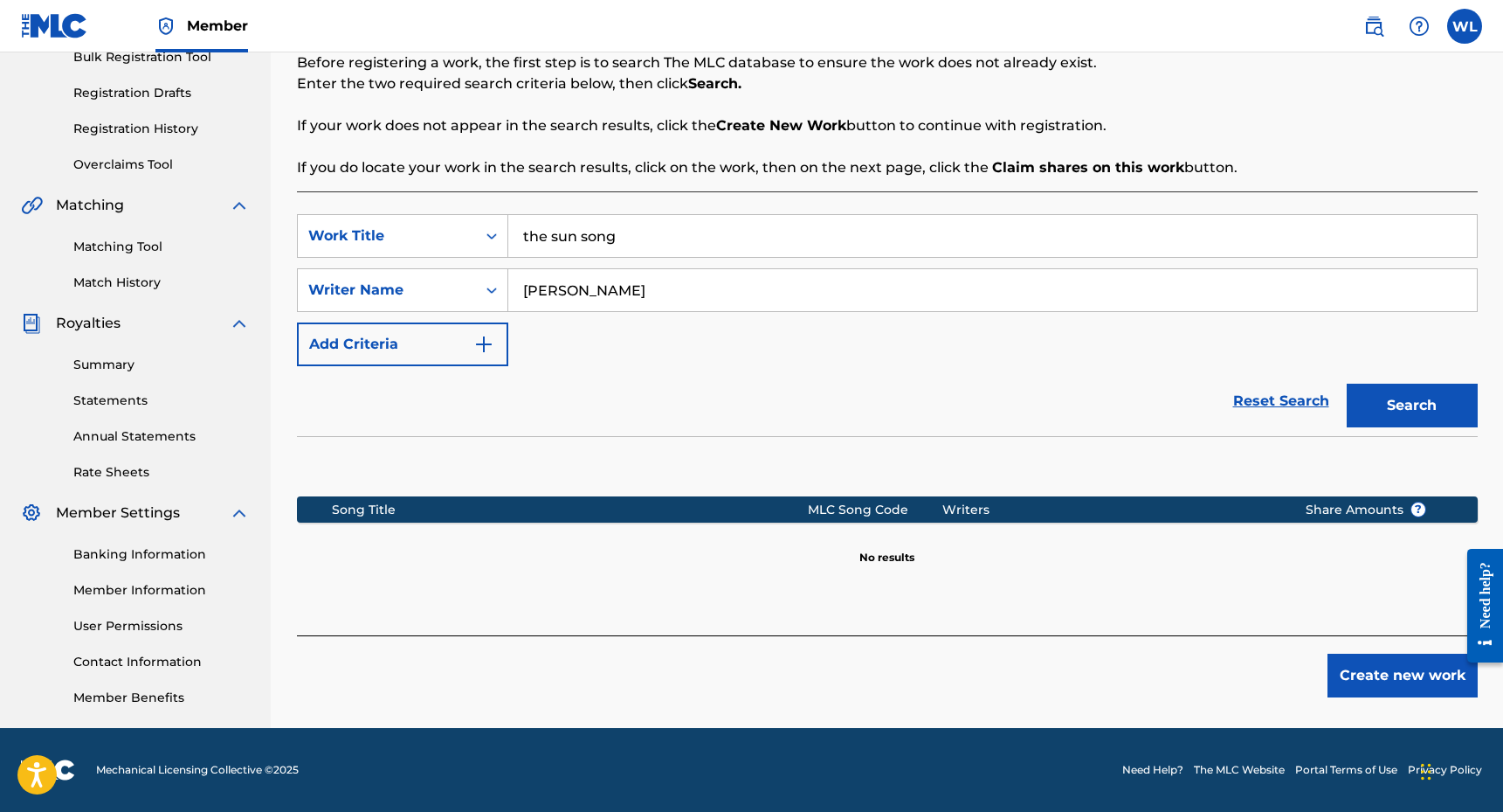
click at [589, 288] on input "[PERSON_NAME]" at bounding box center [992, 290] width 969 height 42
click at [1412, 406] on button "Search" at bounding box center [1413, 406] width 131 height 44
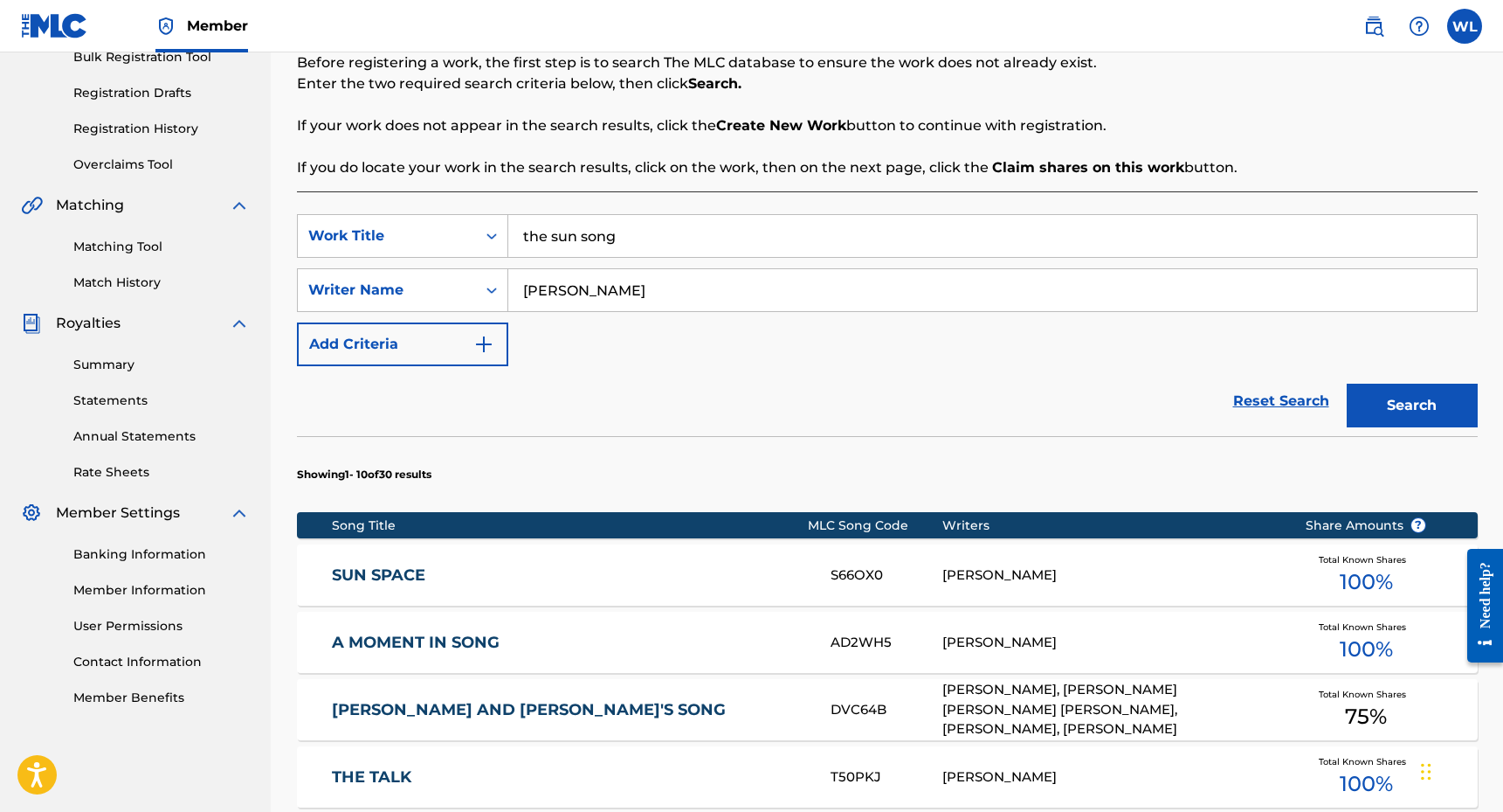
type input "[PERSON_NAME]"
click at [1412, 406] on button "Search" at bounding box center [1413, 406] width 131 height 44
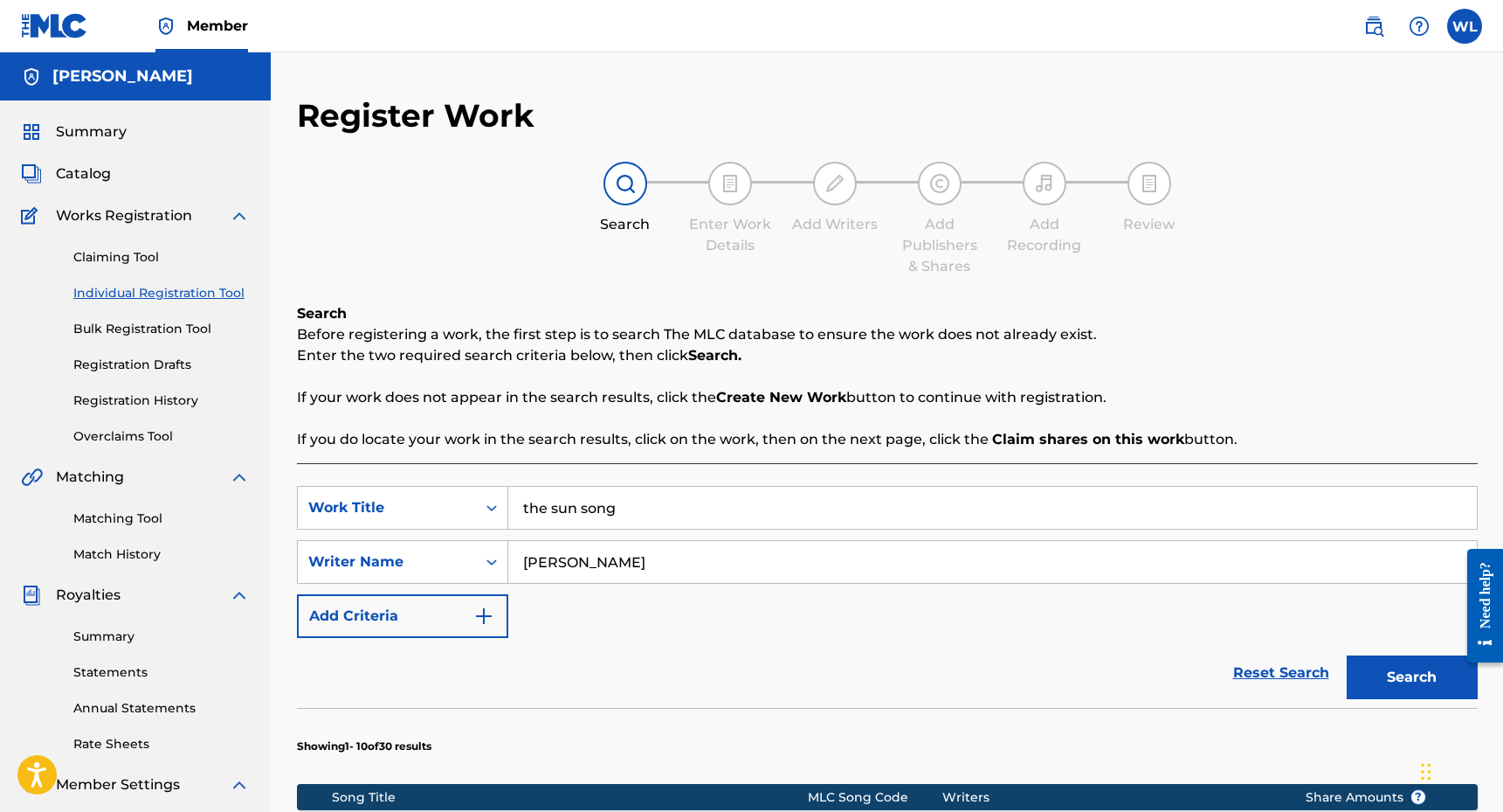
scroll to position [0, 0]
